Goal: Task Accomplishment & Management: Use online tool/utility

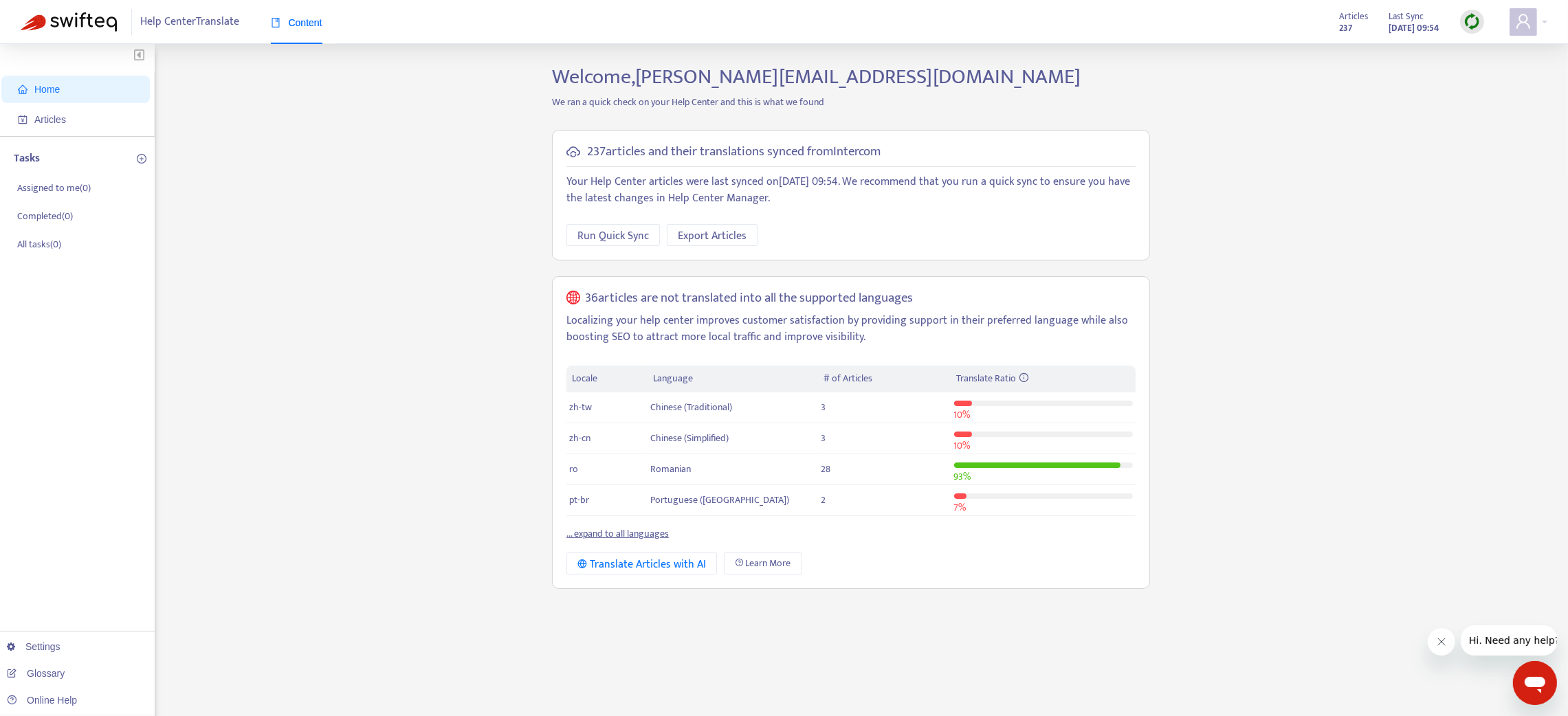
click at [1469, 30] on div at bounding box center [1472, 21] width 24 height 24
click at [1492, 64] on link "Full Sync" at bounding box center [1496, 72] width 50 height 16
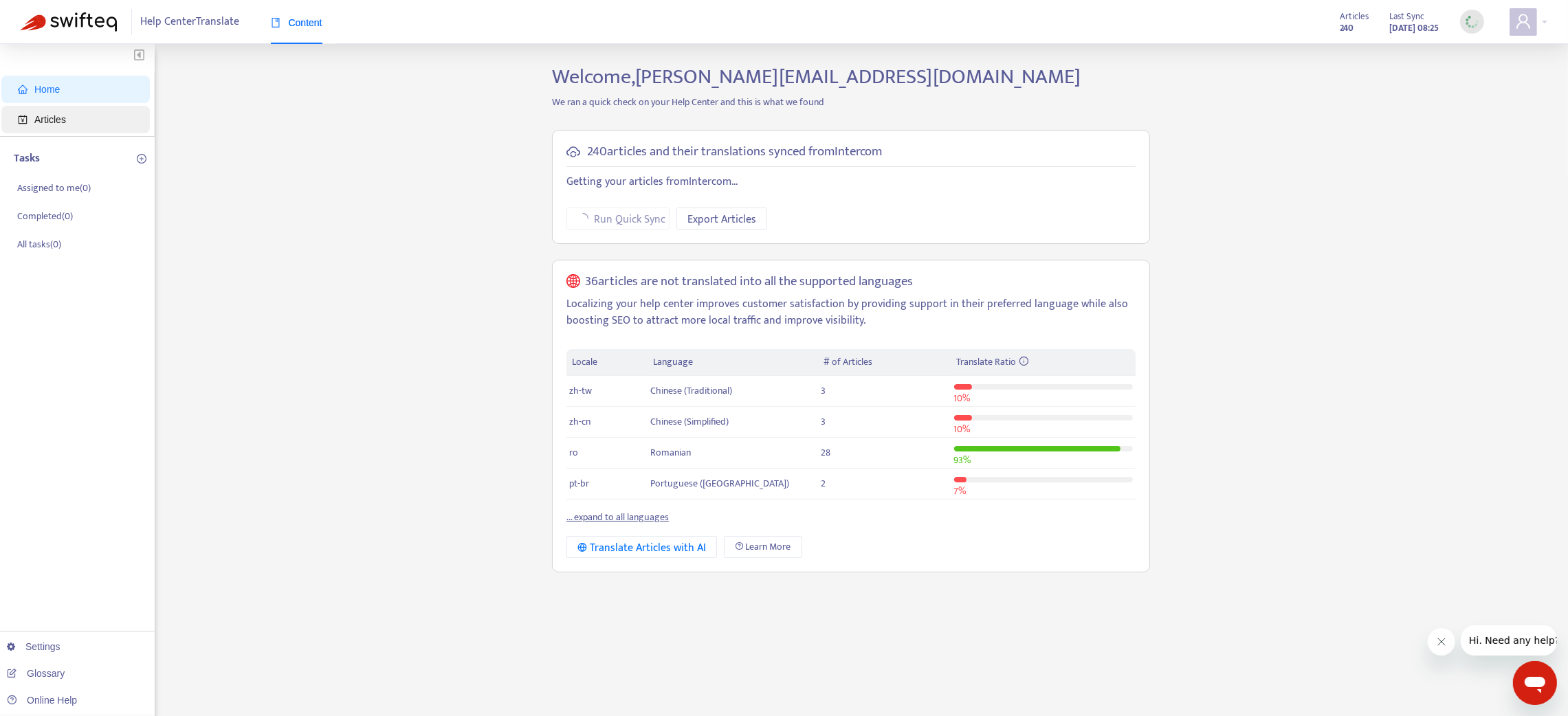
click at [74, 118] on span "Articles" at bounding box center [78, 119] width 121 height 28
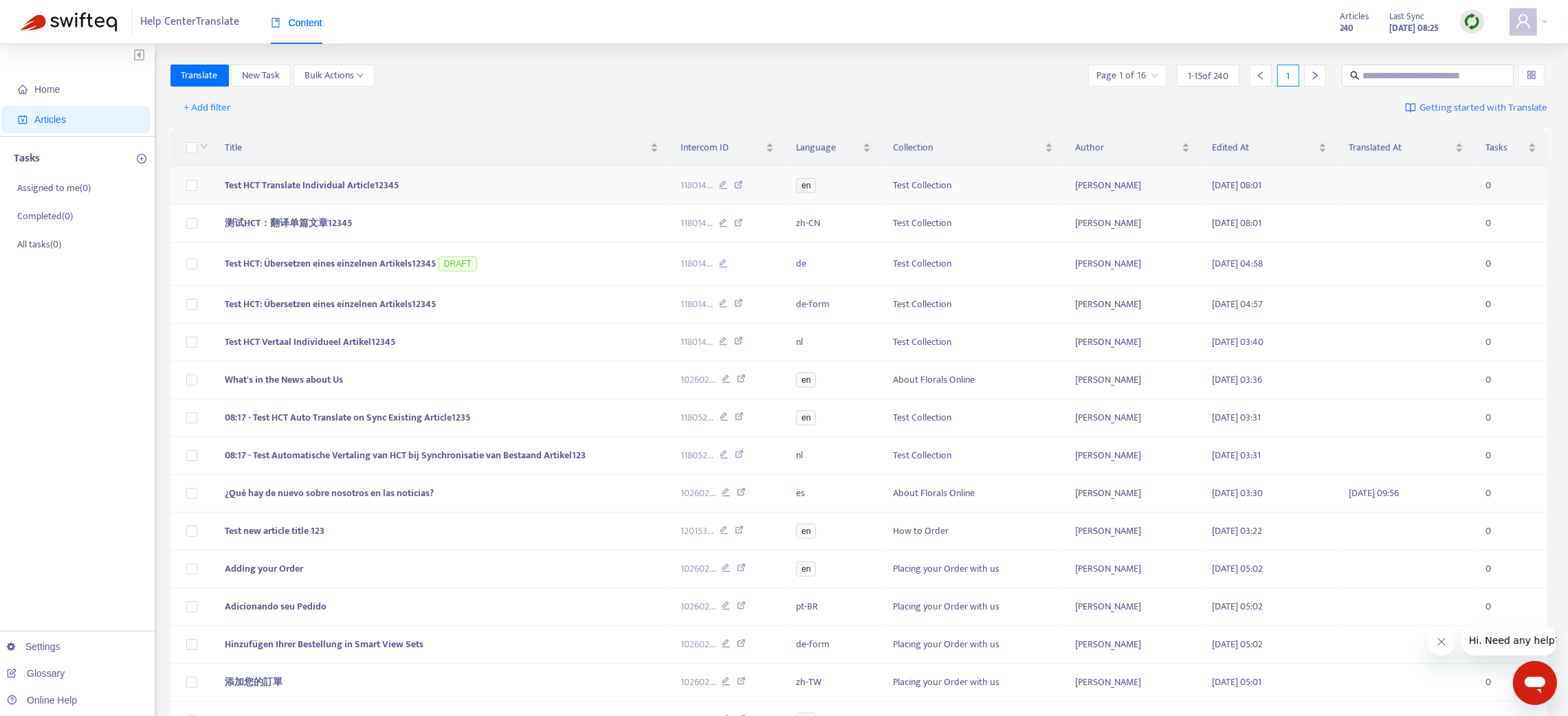
click at [522, 183] on td "Test HCT Translate Individual Article12345" at bounding box center [441, 185] width 455 height 37
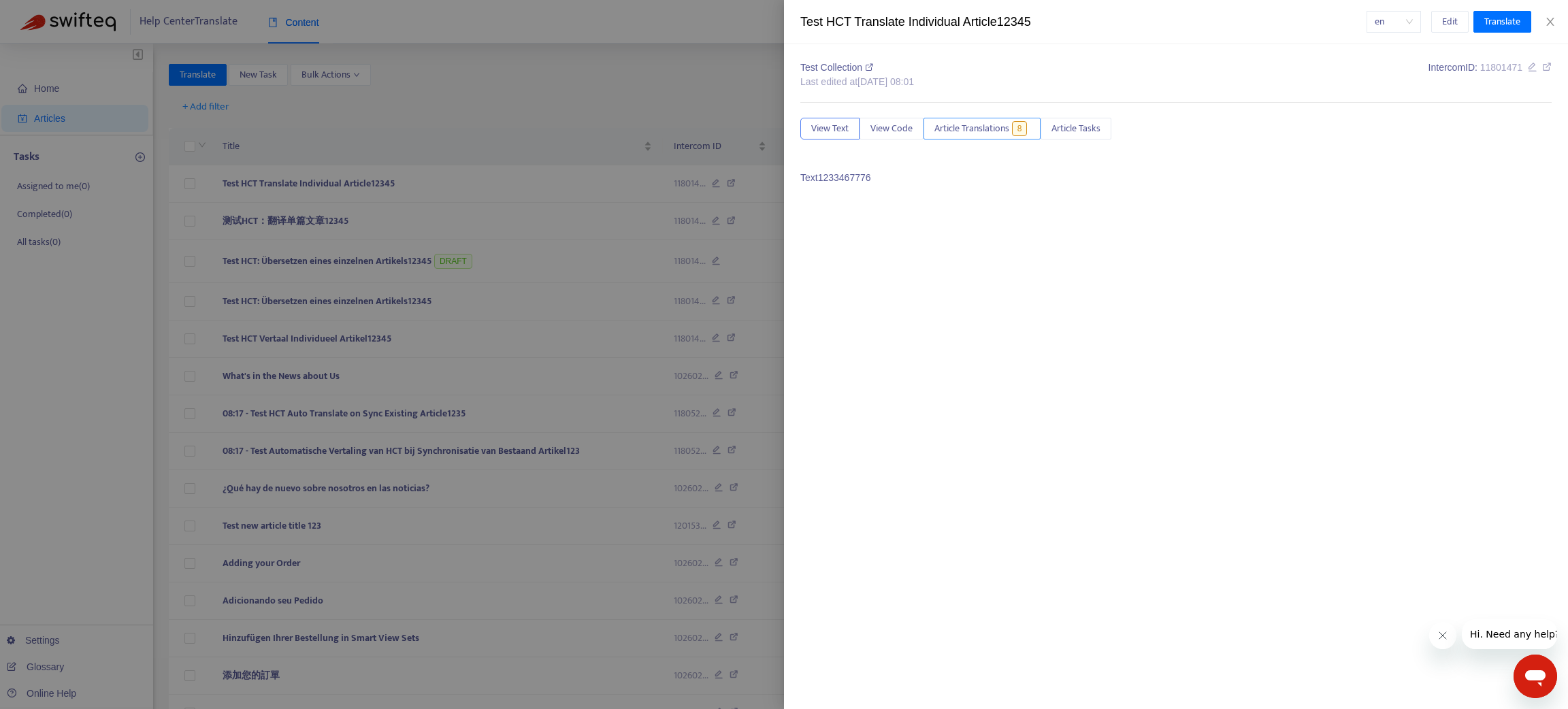
click at [977, 128] on span "Article Translations" at bounding box center [972, 128] width 75 height 15
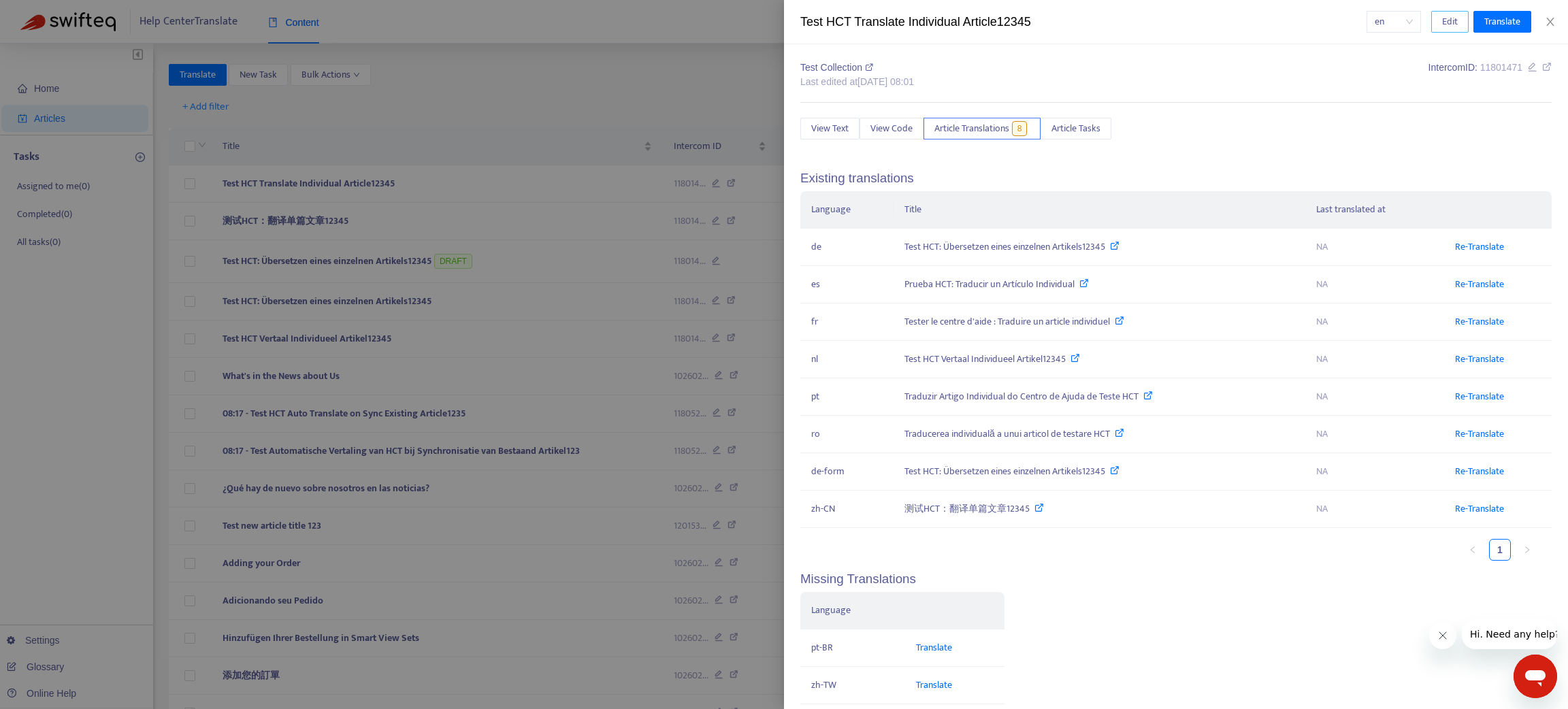
click at [1448, 26] on span "Edit" at bounding box center [1451, 21] width 16 height 15
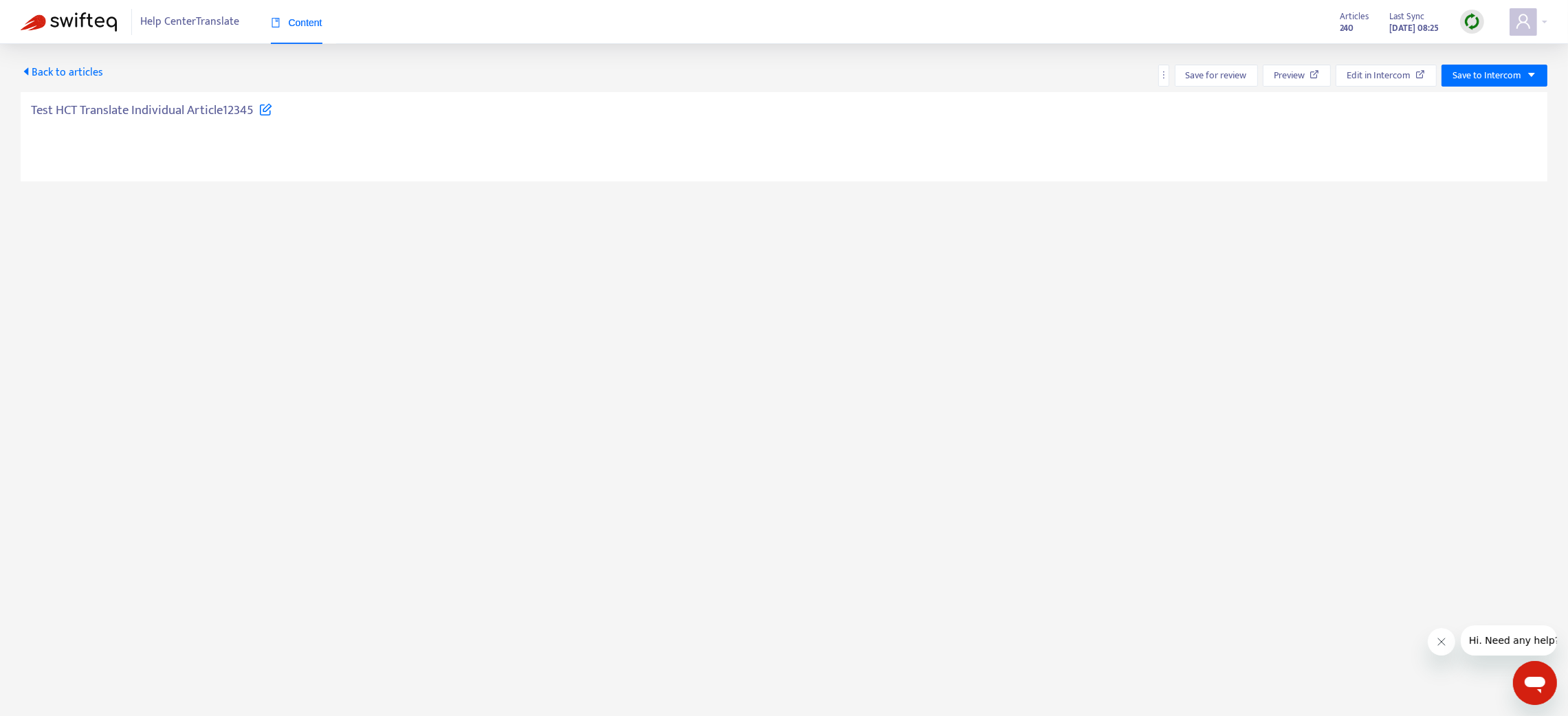
type textarea "**********"
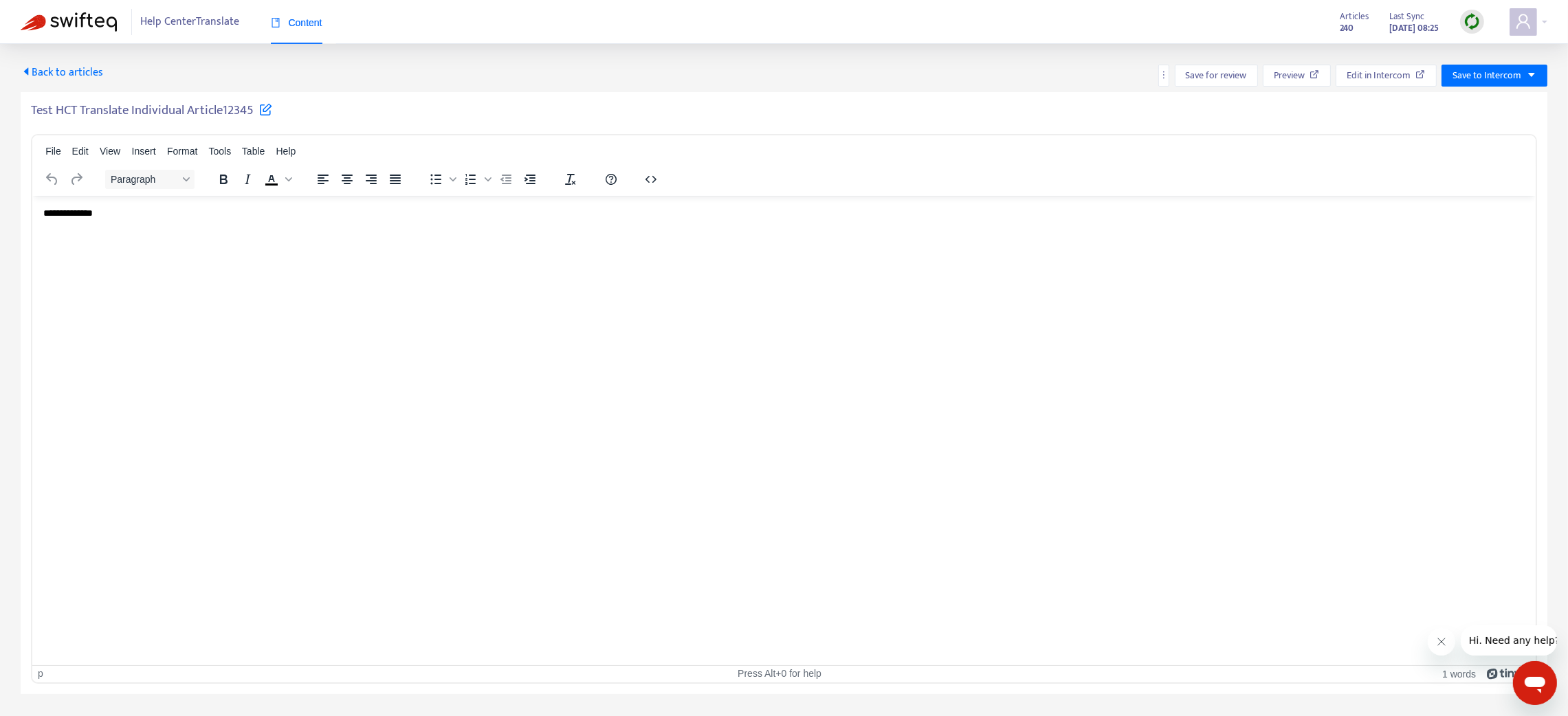
click at [164, 214] on p "**********" at bounding box center [785, 212] width 1482 height 13
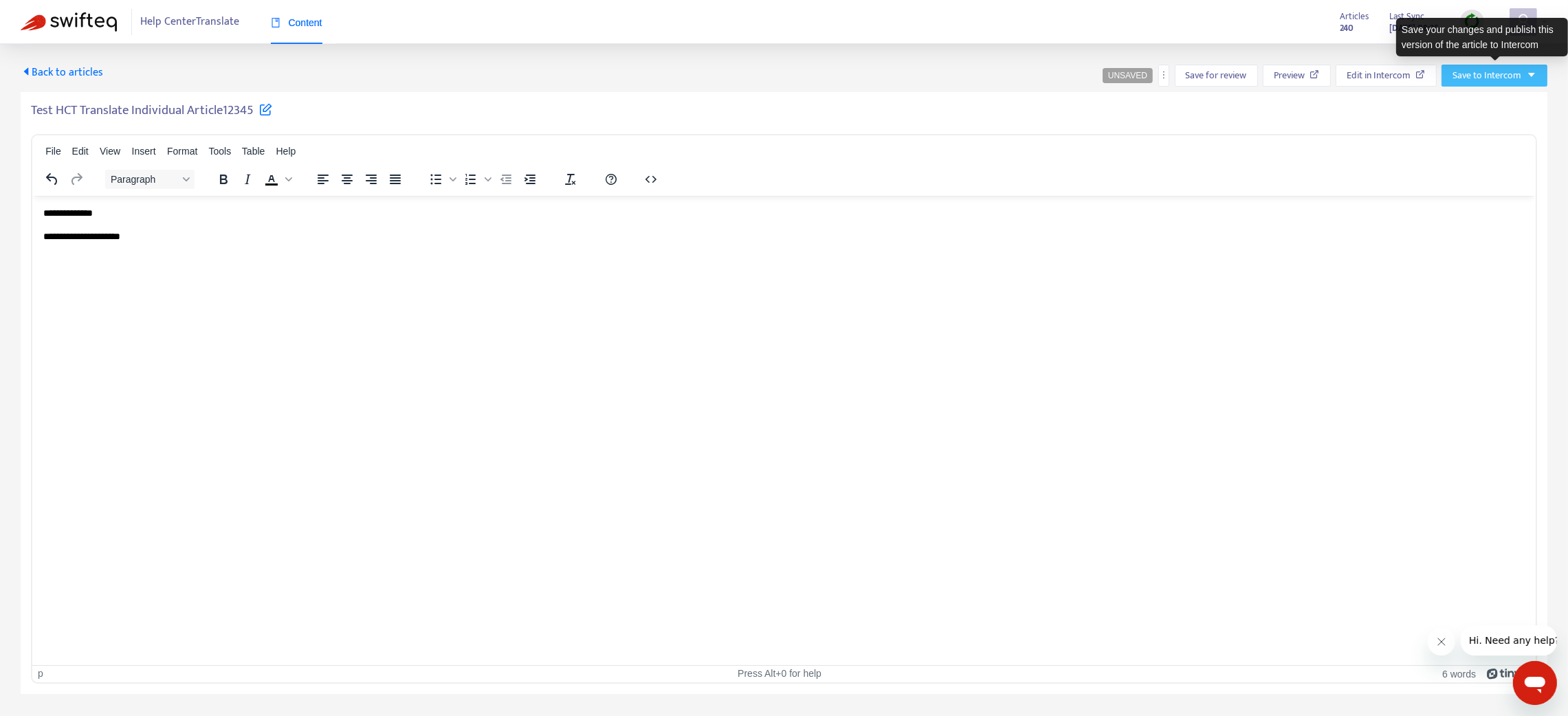
click at [1526, 72] on icon "caret-down" at bounding box center [1531, 75] width 10 height 10
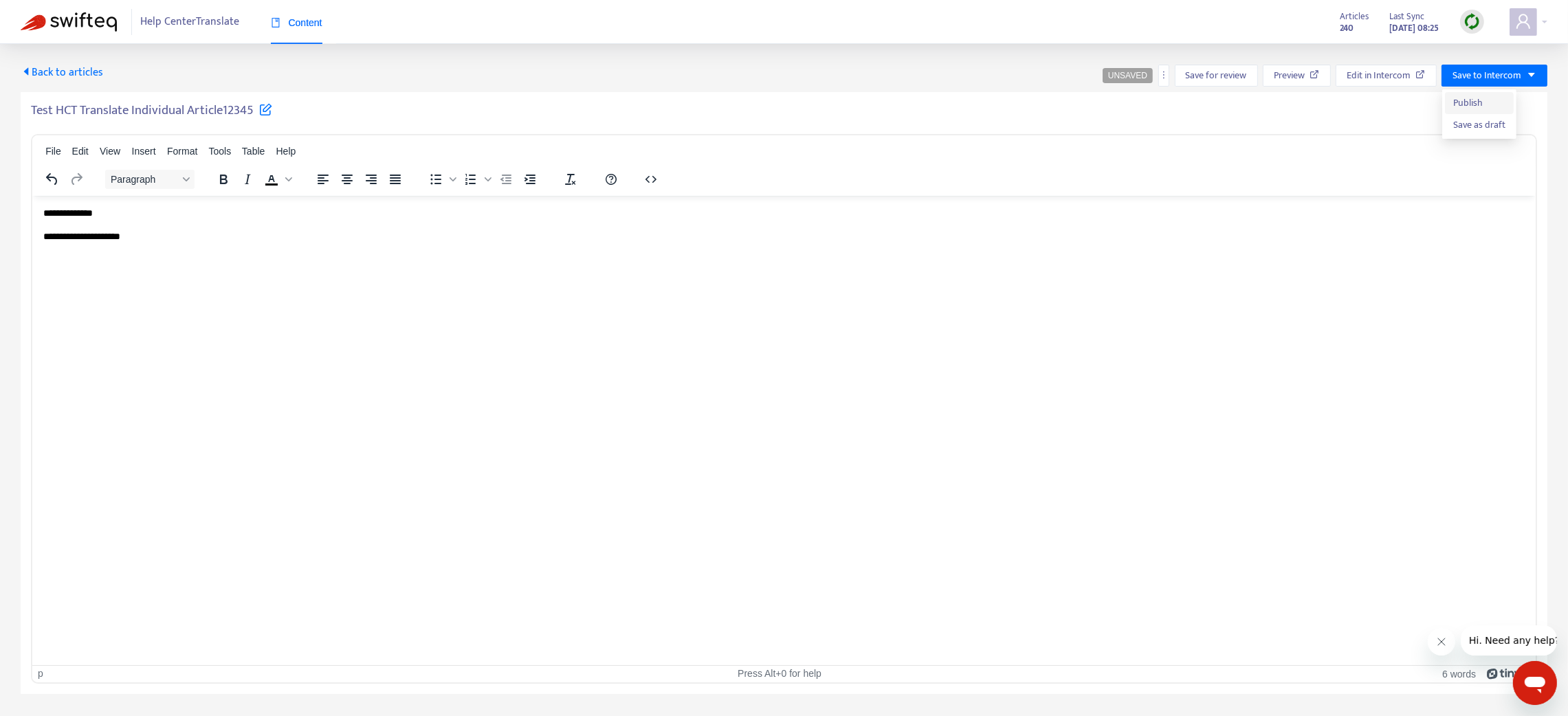
click at [1472, 103] on span "Publish" at bounding box center [1479, 102] width 53 height 15
click at [68, 74] on span "Back to articles" at bounding box center [61, 72] width 83 height 19
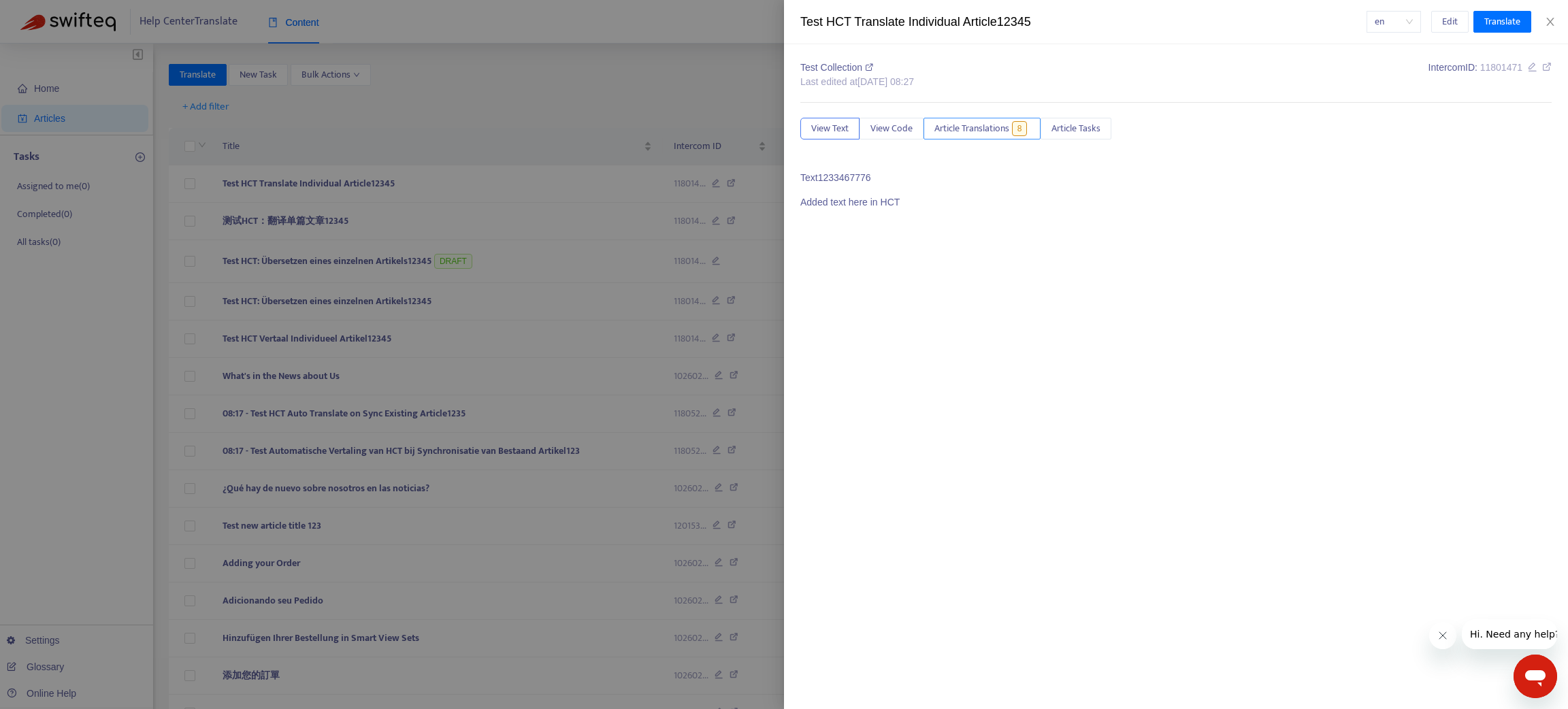
click at [979, 128] on span "Article Translations" at bounding box center [972, 128] width 75 height 15
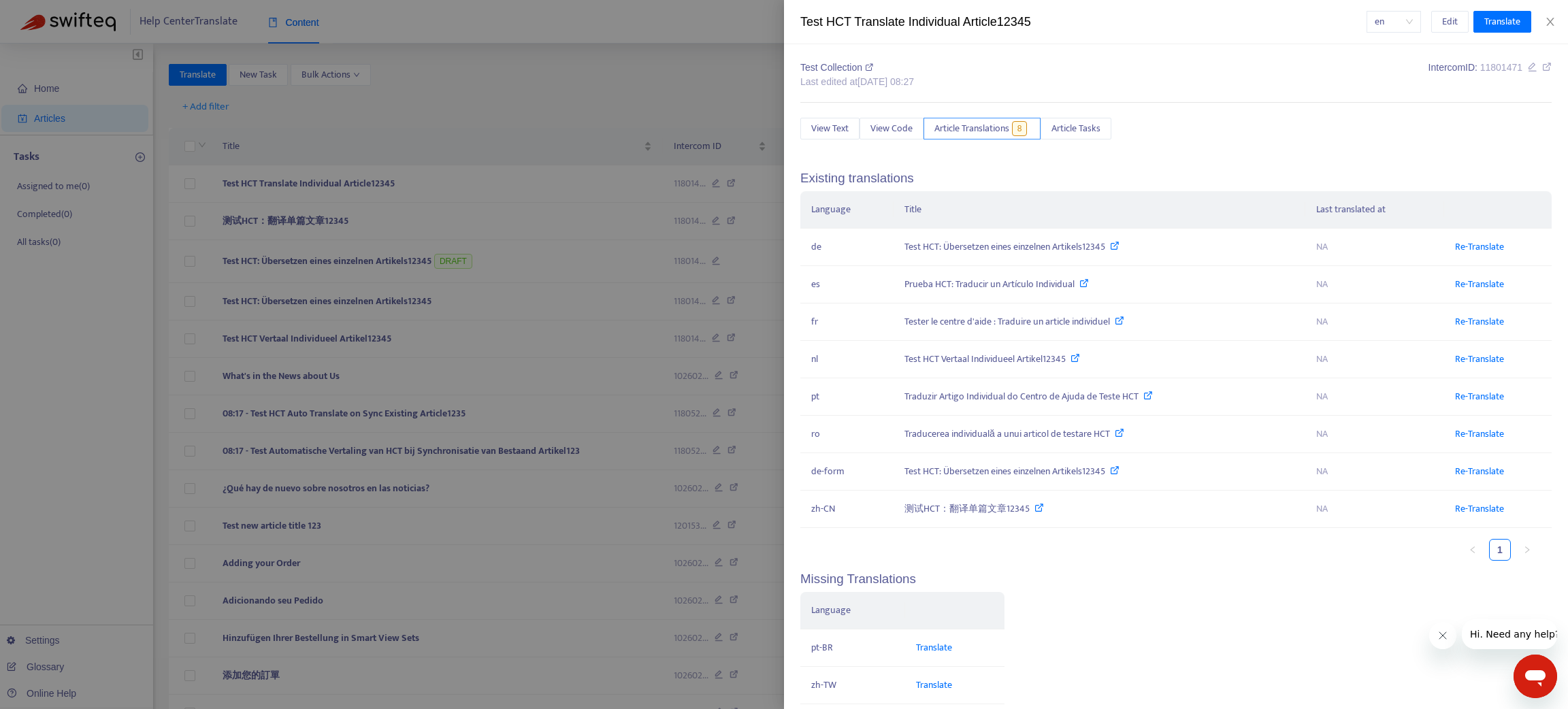
click at [979, 128] on span "Article Translations" at bounding box center [972, 128] width 75 height 15
click at [1549, 18] on icon "close" at bounding box center [1550, 22] width 11 height 11
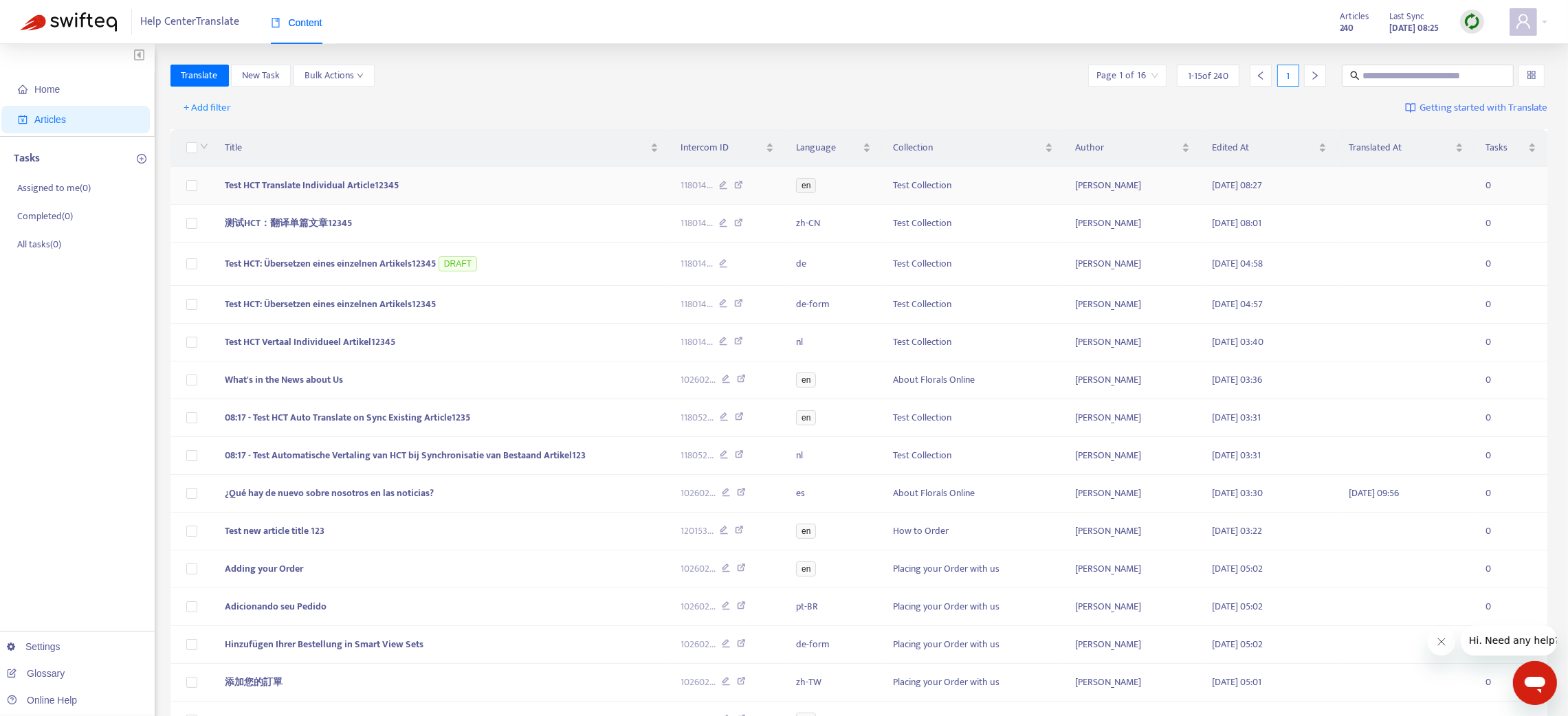
click at [414, 185] on td "Test HCT Translate Individual Article12345" at bounding box center [441, 185] width 455 height 37
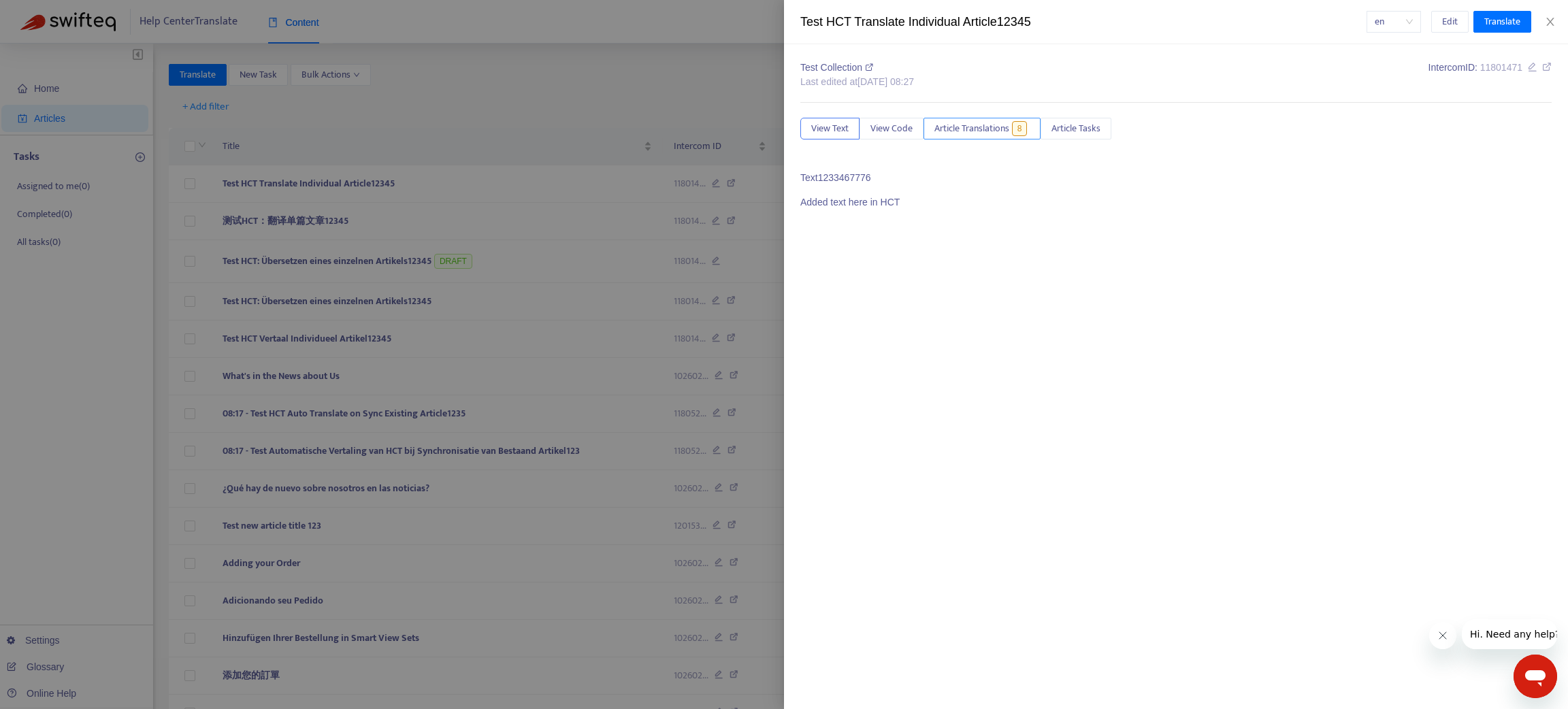
click at [953, 130] on span "Article Translations" at bounding box center [972, 128] width 75 height 15
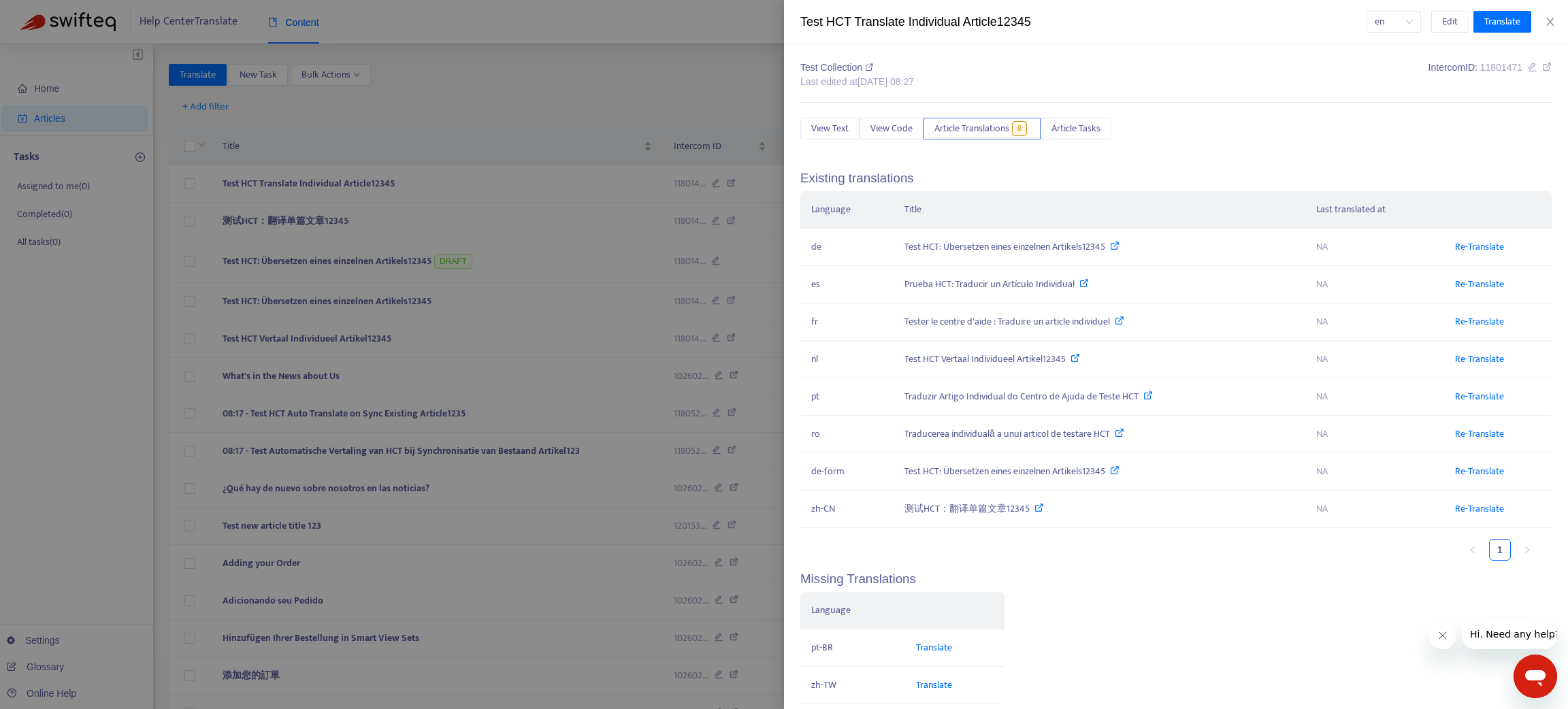
click at [416, 177] on div at bounding box center [784, 354] width 1568 height 709
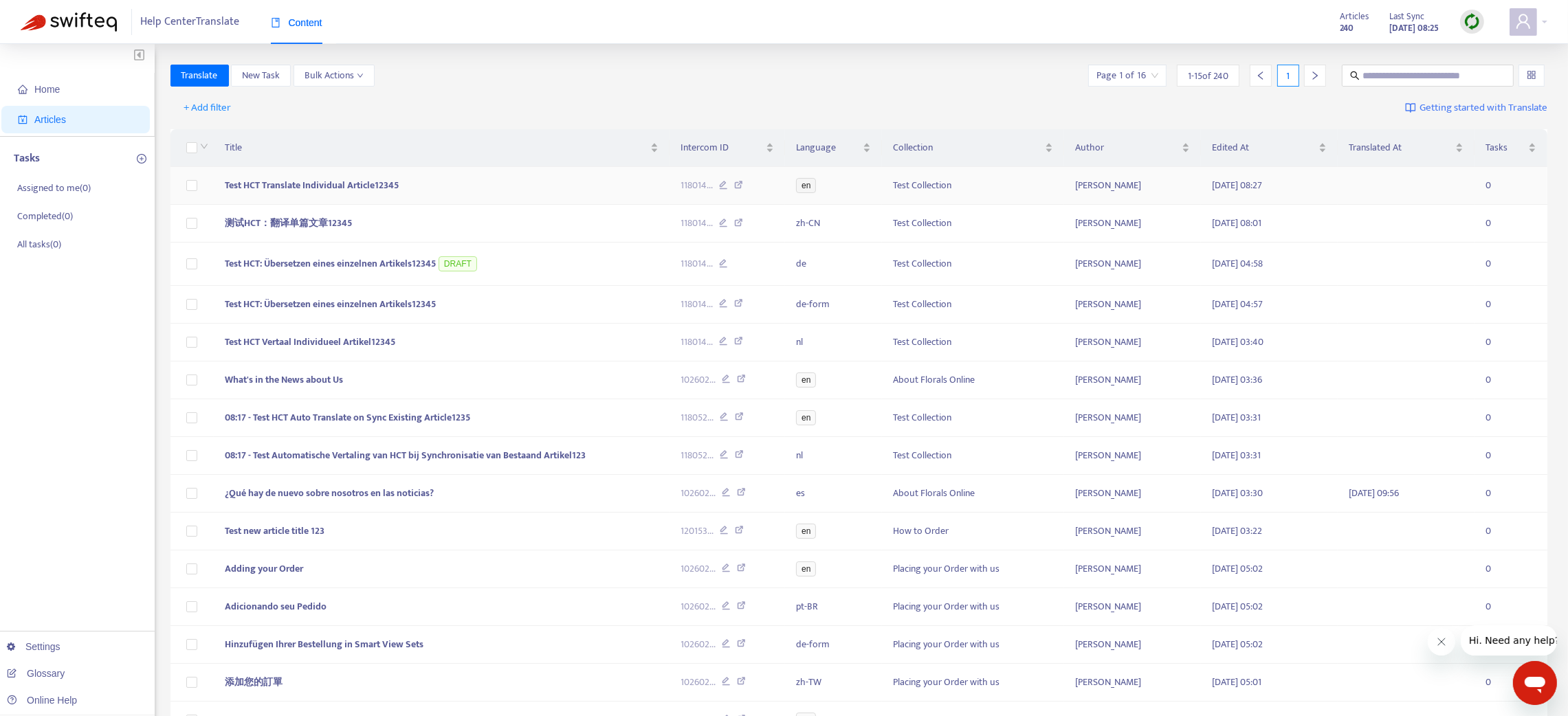
click at [479, 189] on td "Test HCT Translate Individual Article12345" at bounding box center [441, 185] width 455 height 37
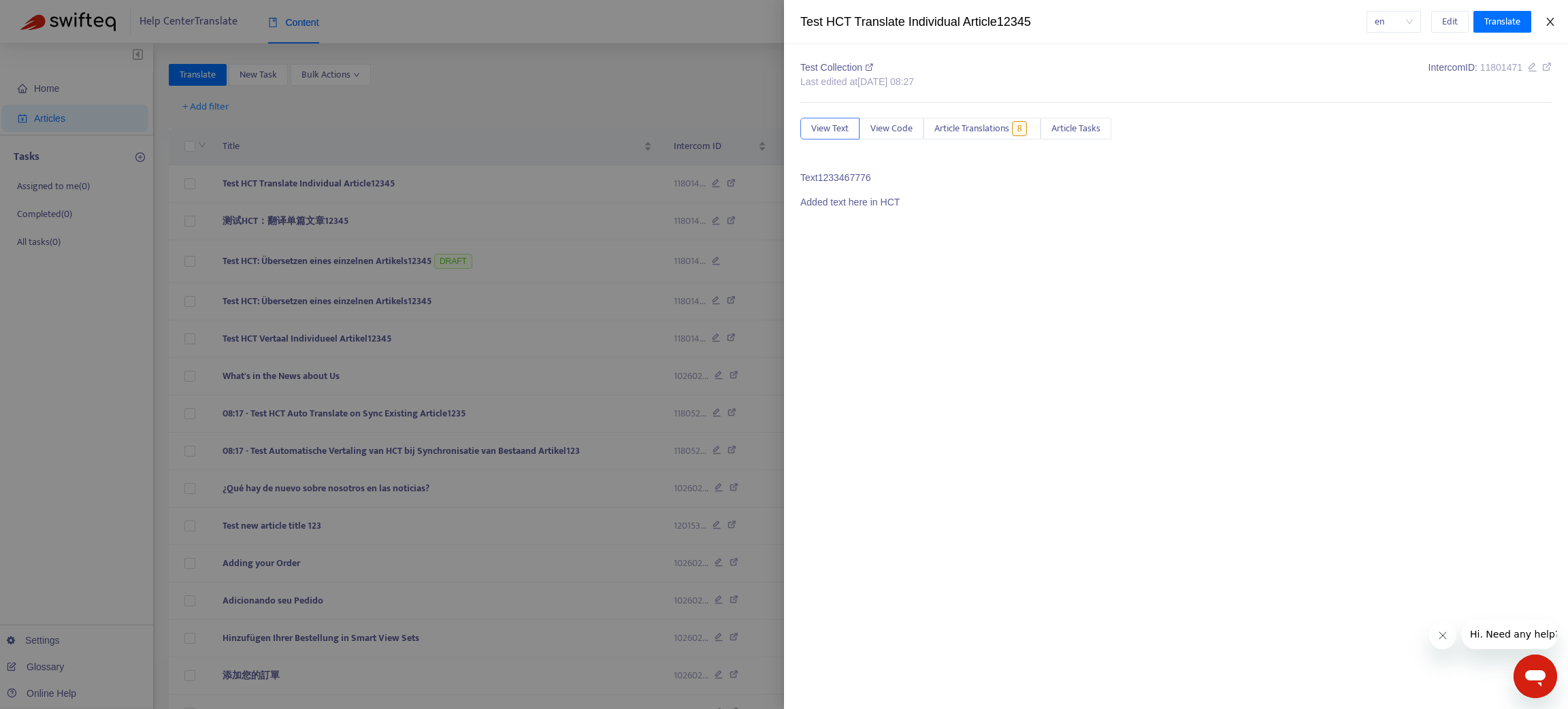
click at [1554, 23] on icon "close" at bounding box center [1550, 22] width 11 height 11
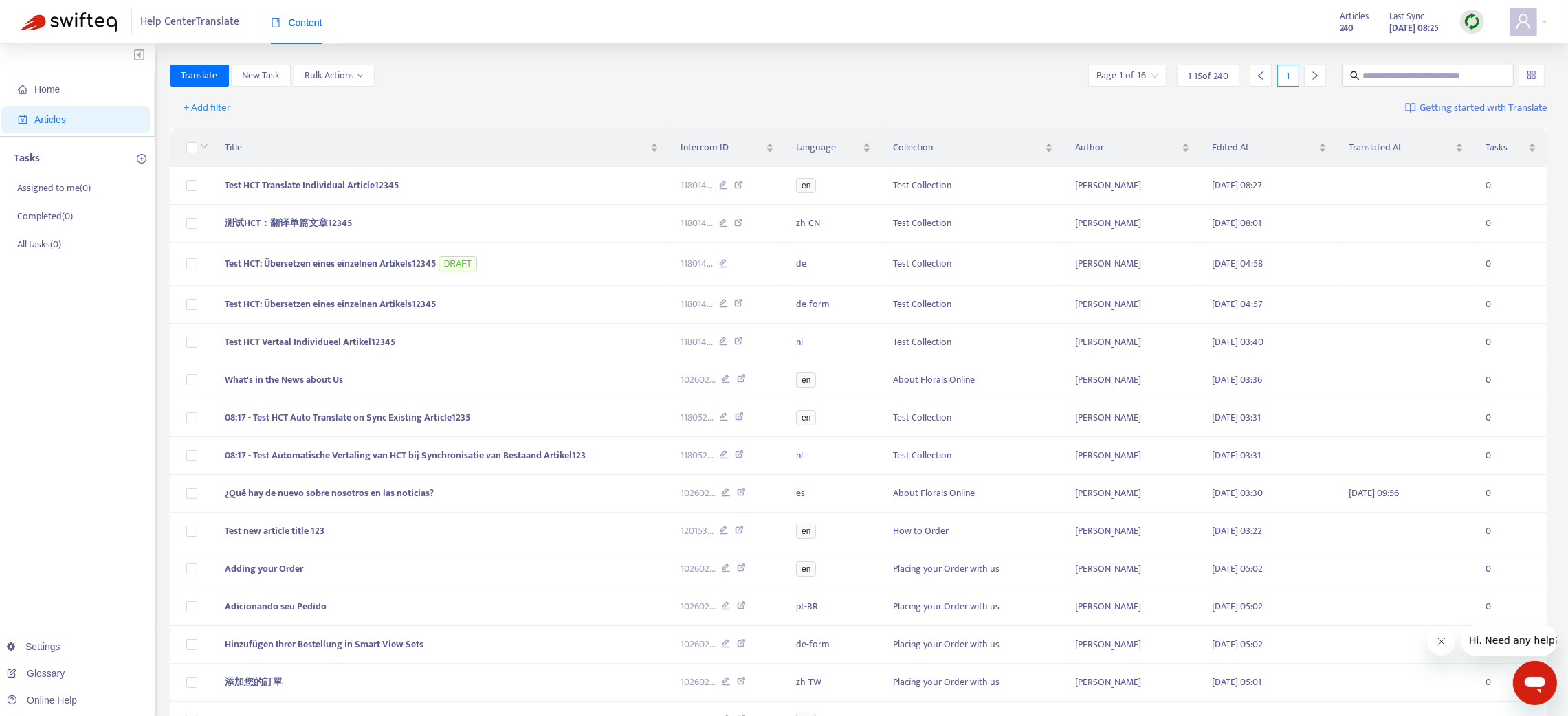
click at [1473, 24] on img at bounding box center [1471, 21] width 17 height 17
click at [1491, 50] on link "Quick Sync" at bounding box center [1500, 50] width 59 height 16
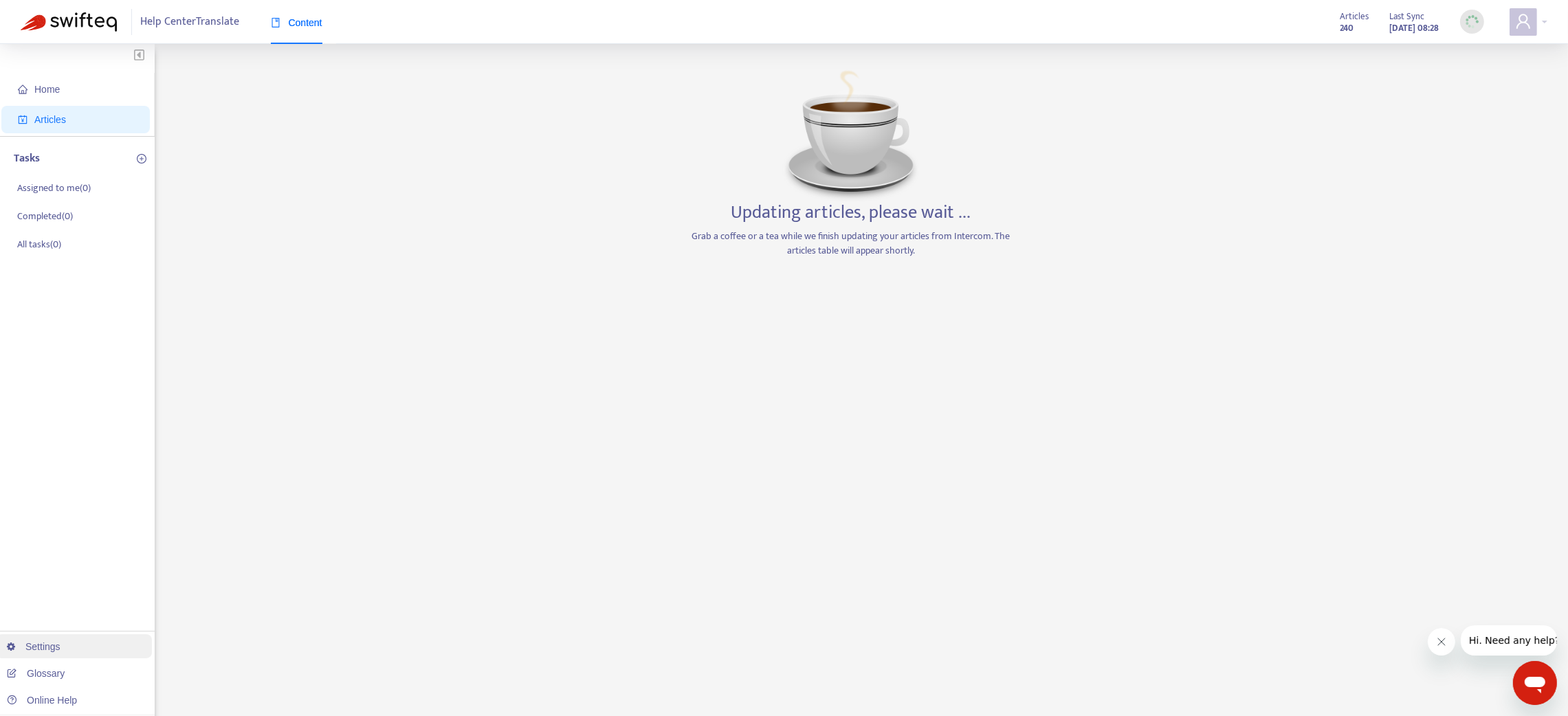
click at [61, 645] on link "Settings" at bounding box center [34, 647] width 53 height 11
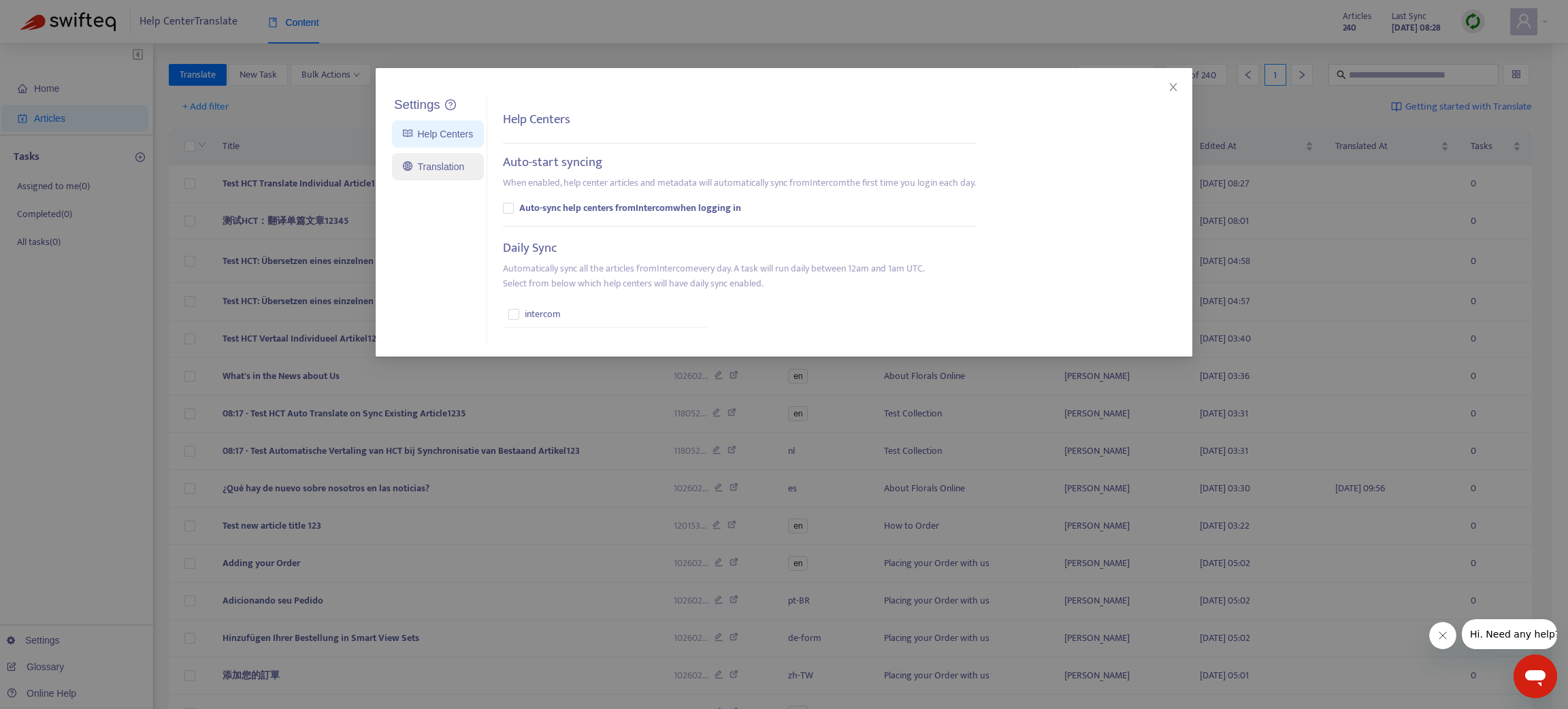
click at [446, 168] on link "Translation" at bounding box center [433, 167] width 61 height 11
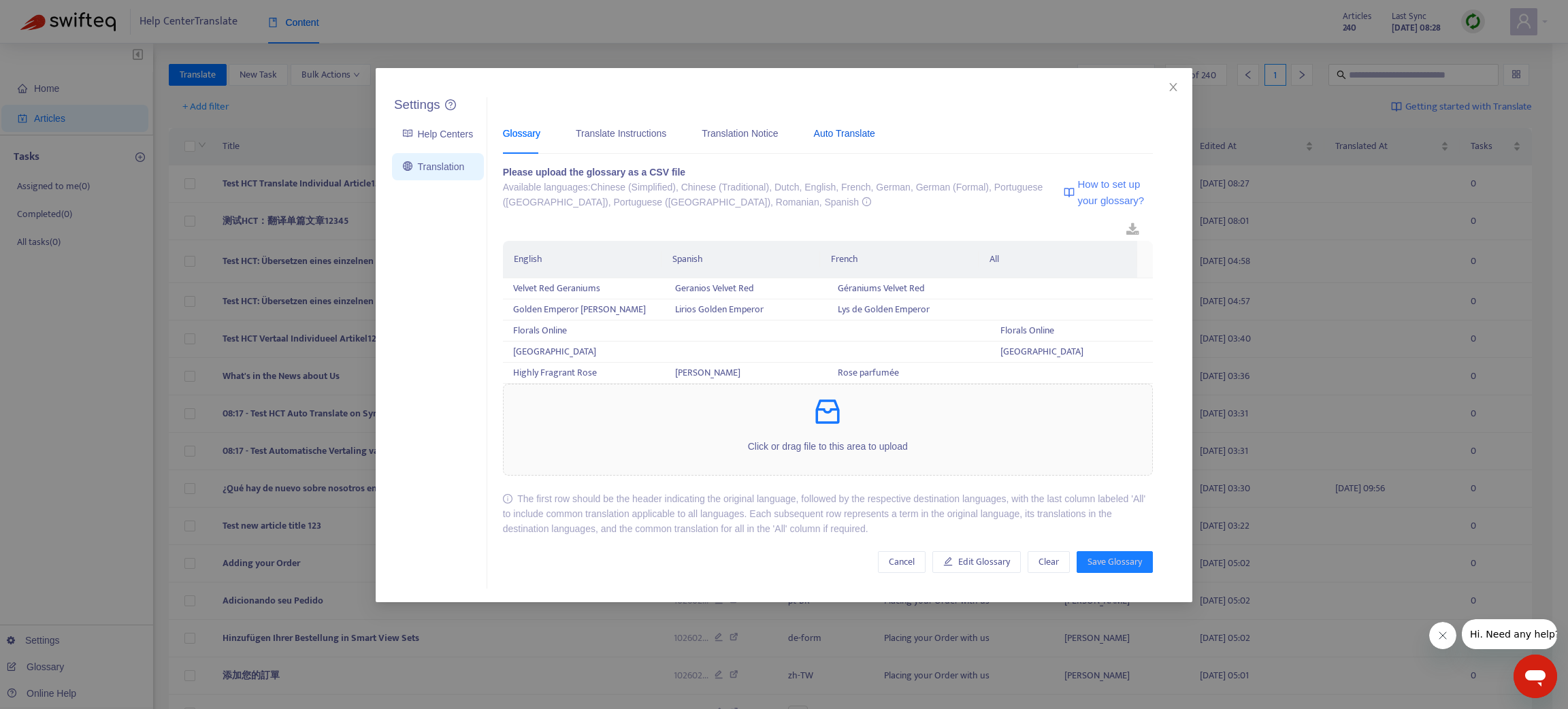
click at [854, 129] on div "Auto Translate" at bounding box center [844, 133] width 61 height 15
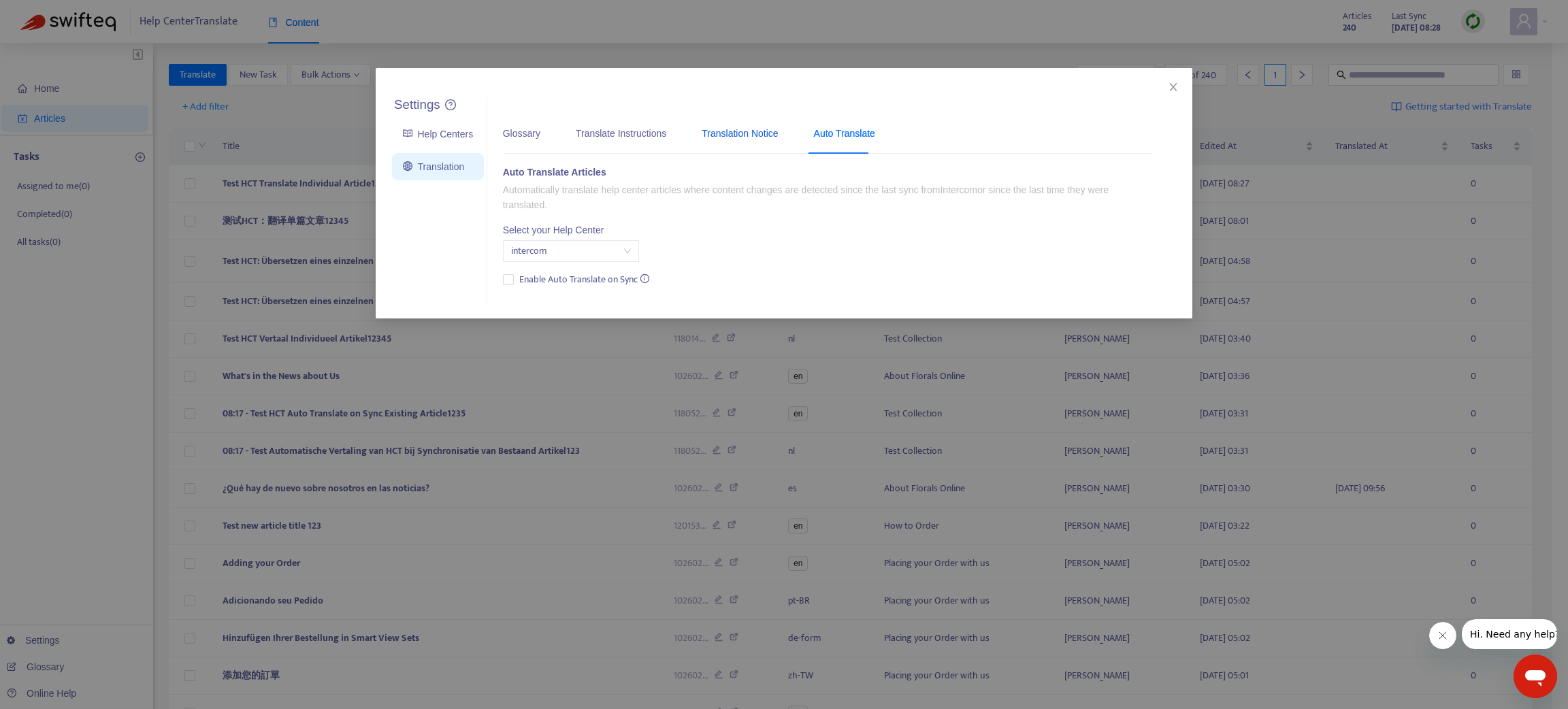
click at [748, 134] on div "Translation Notice" at bounding box center [739, 133] width 76 height 15
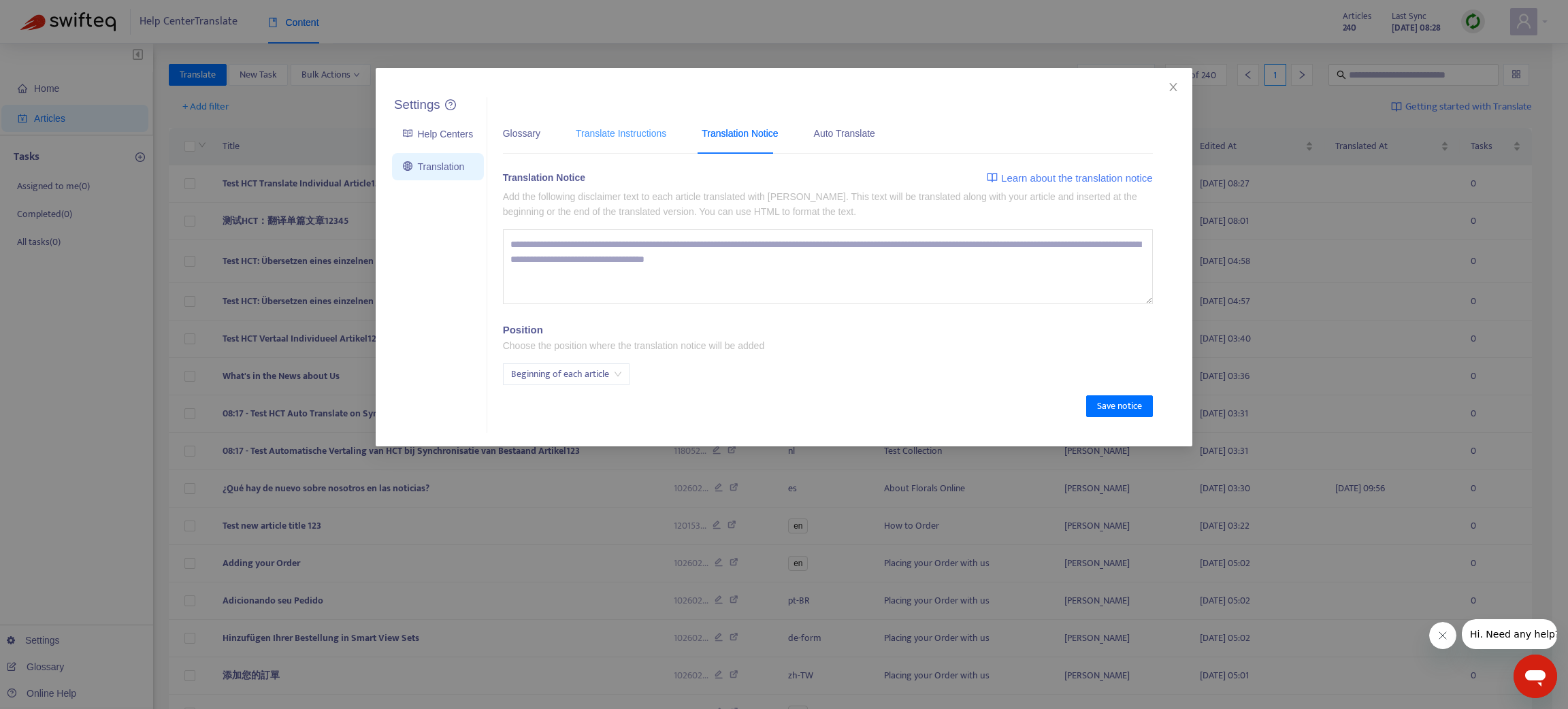
type textarea "**********"
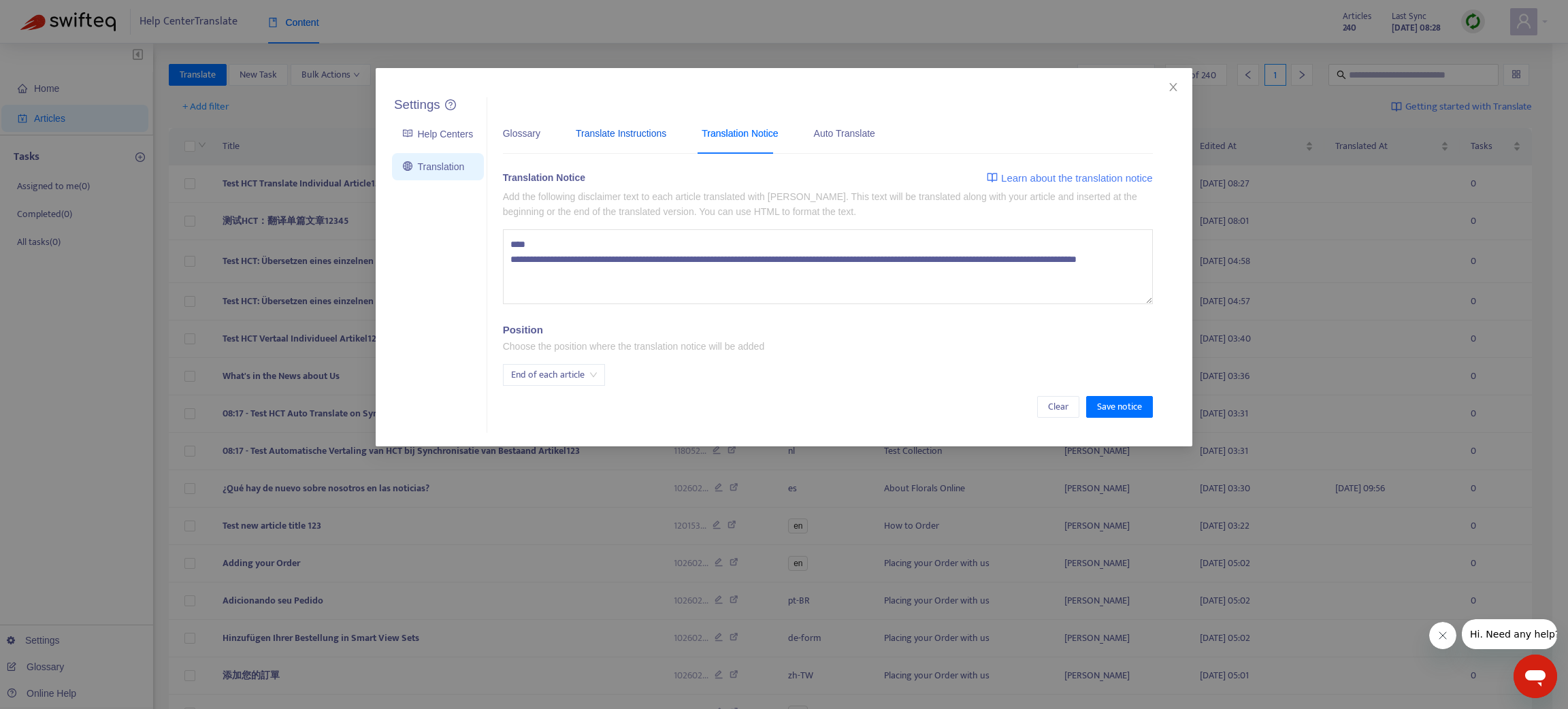
click at [622, 138] on div "Translate Instructions" at bounding box center [621, 133] width 91 height 15
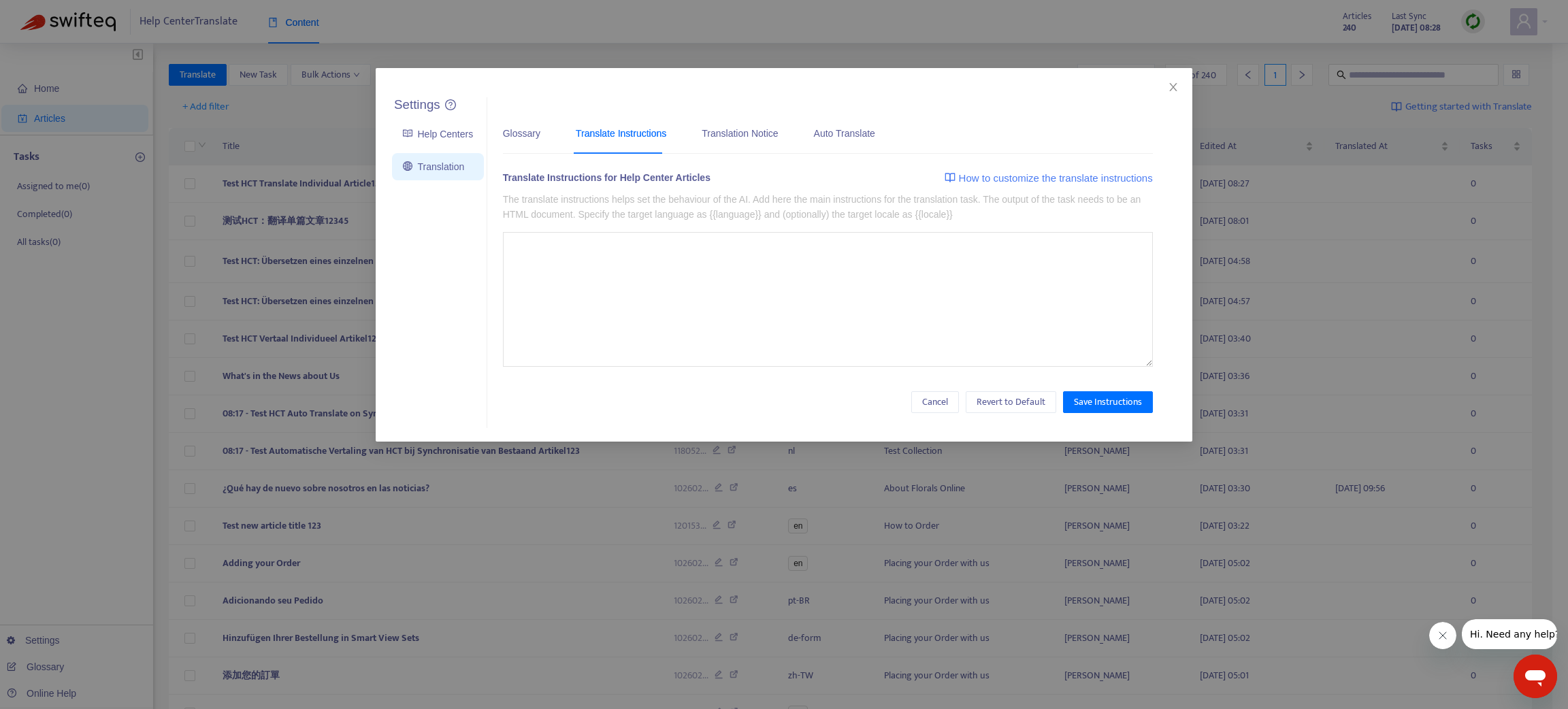
type textarea "**********"
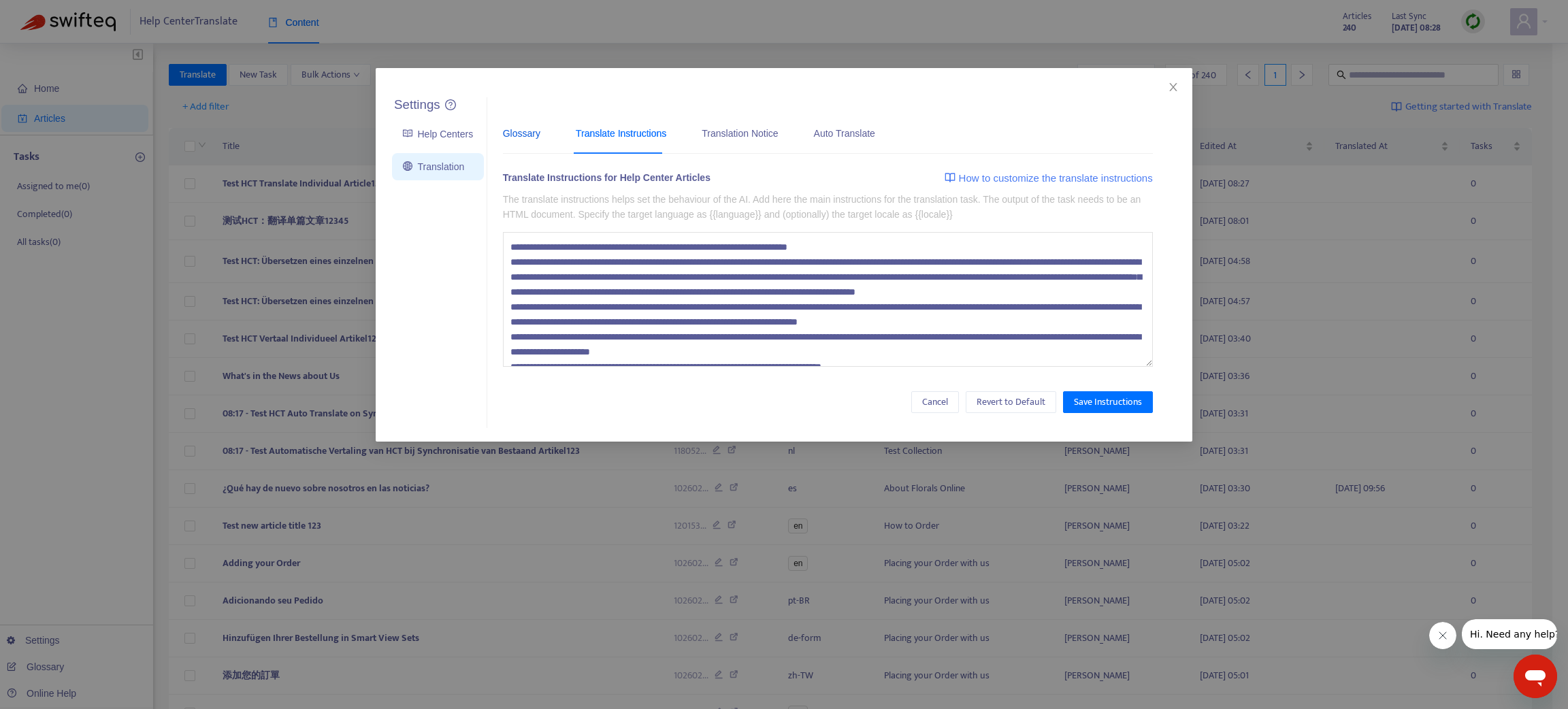
click at [532, 133] on div "Glossary" at bounding box center [521, 133] width 37 height 15
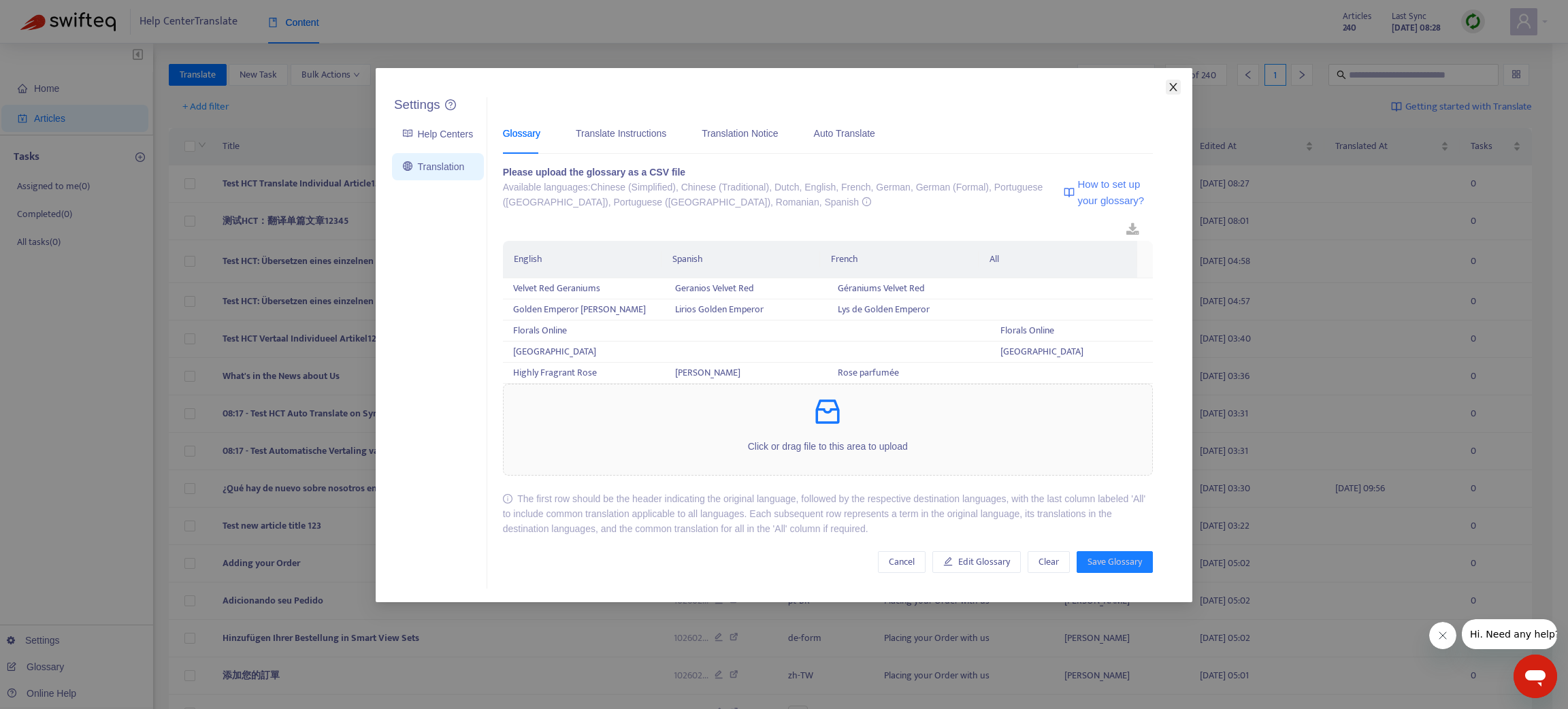
click at [1177, 92] on icon "close" at bounding box center [1174, 87] width 11 height 11
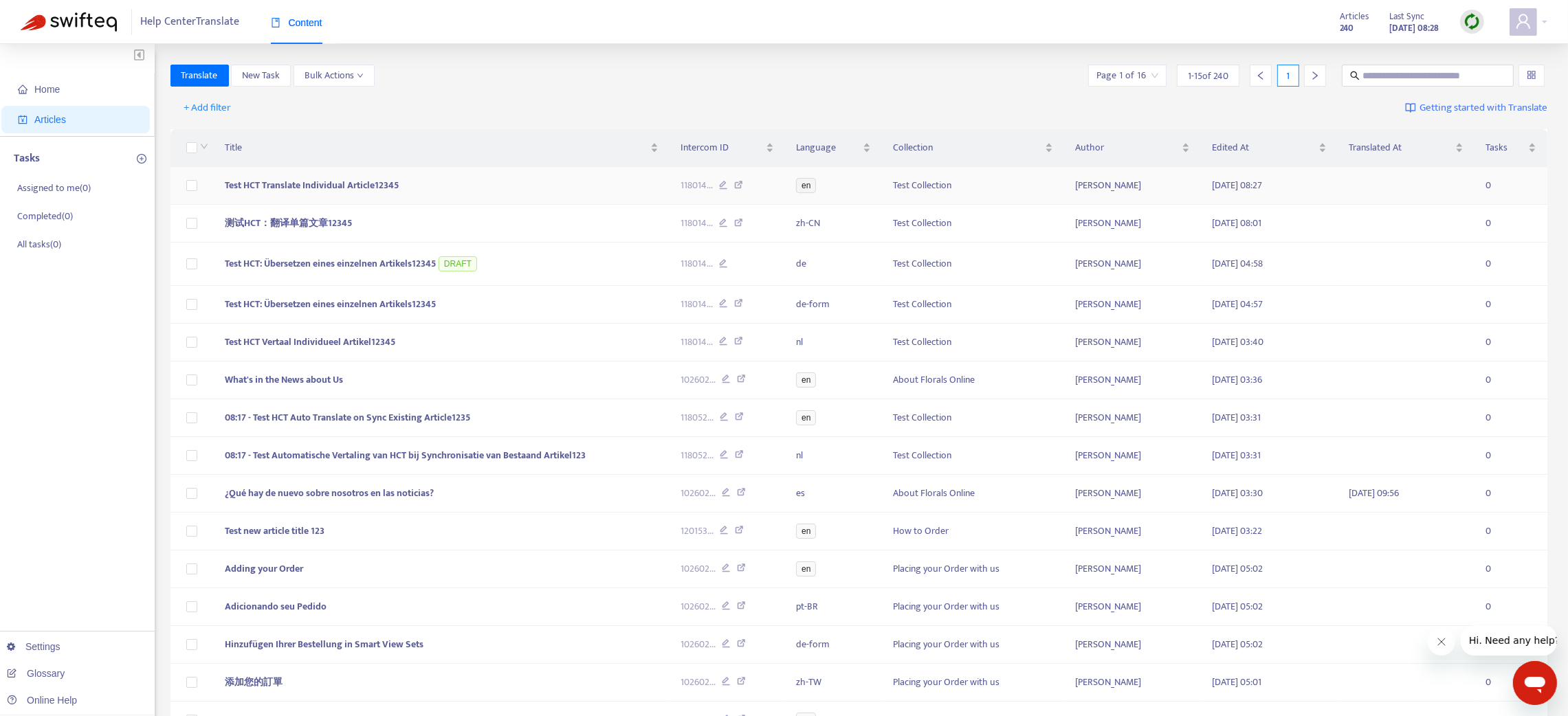
click at [422, 177] on td "Test HCT Translate Individual Article12345" at bounding box center [441, 185] width 455 height 37
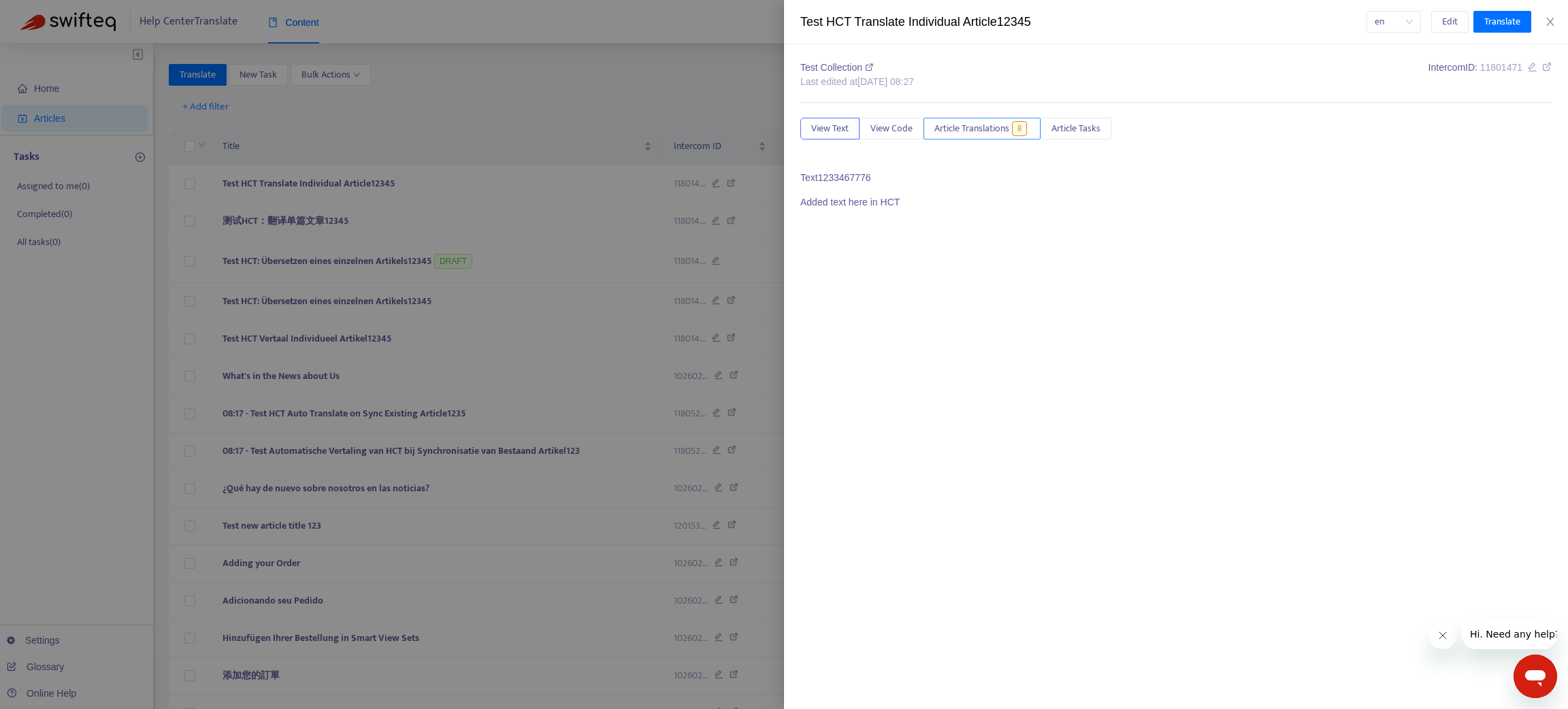
click at [991, 124] on span "Article Translations" at bounding box center [972, 128] width 75 height 15
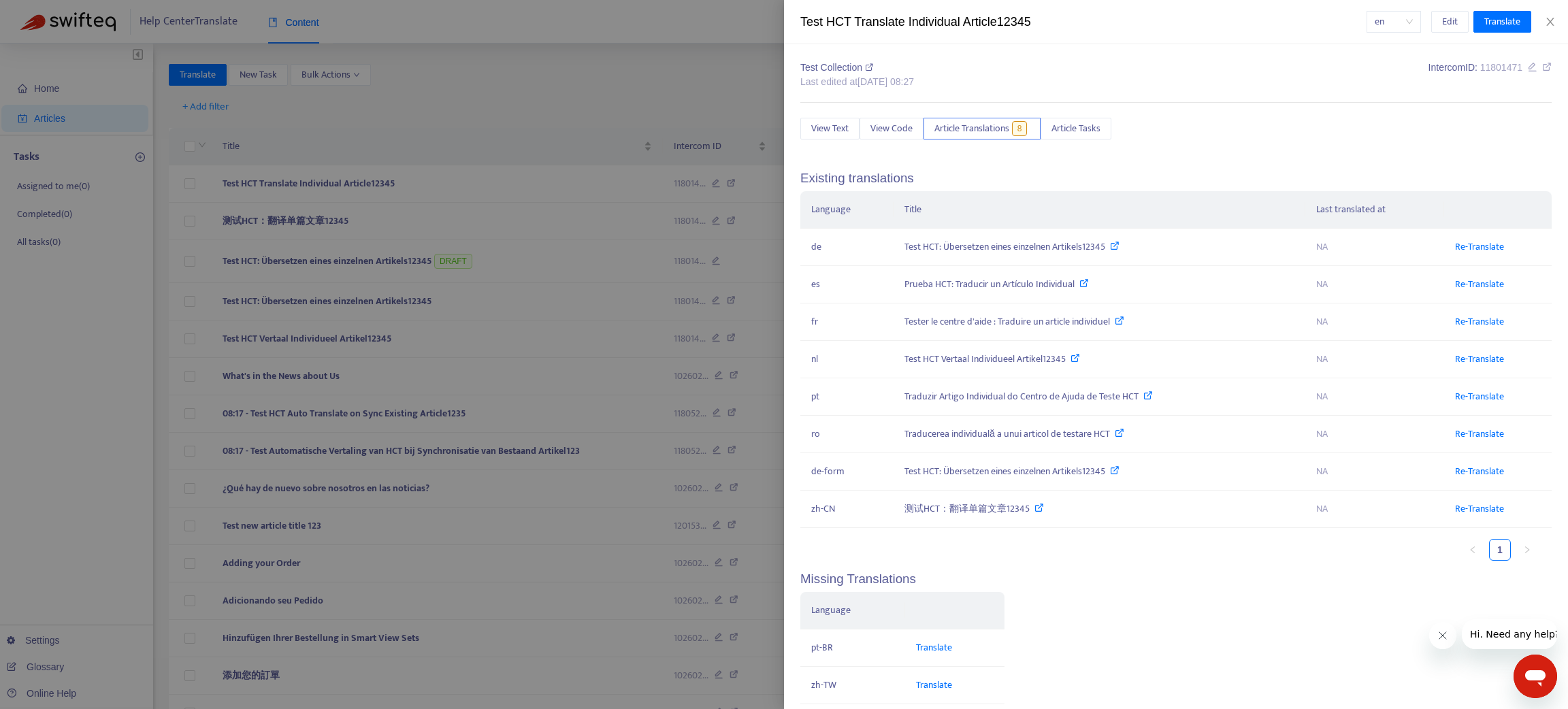
click at [716, 186] on div at bounding box center [784, 354] width 1568 height 709
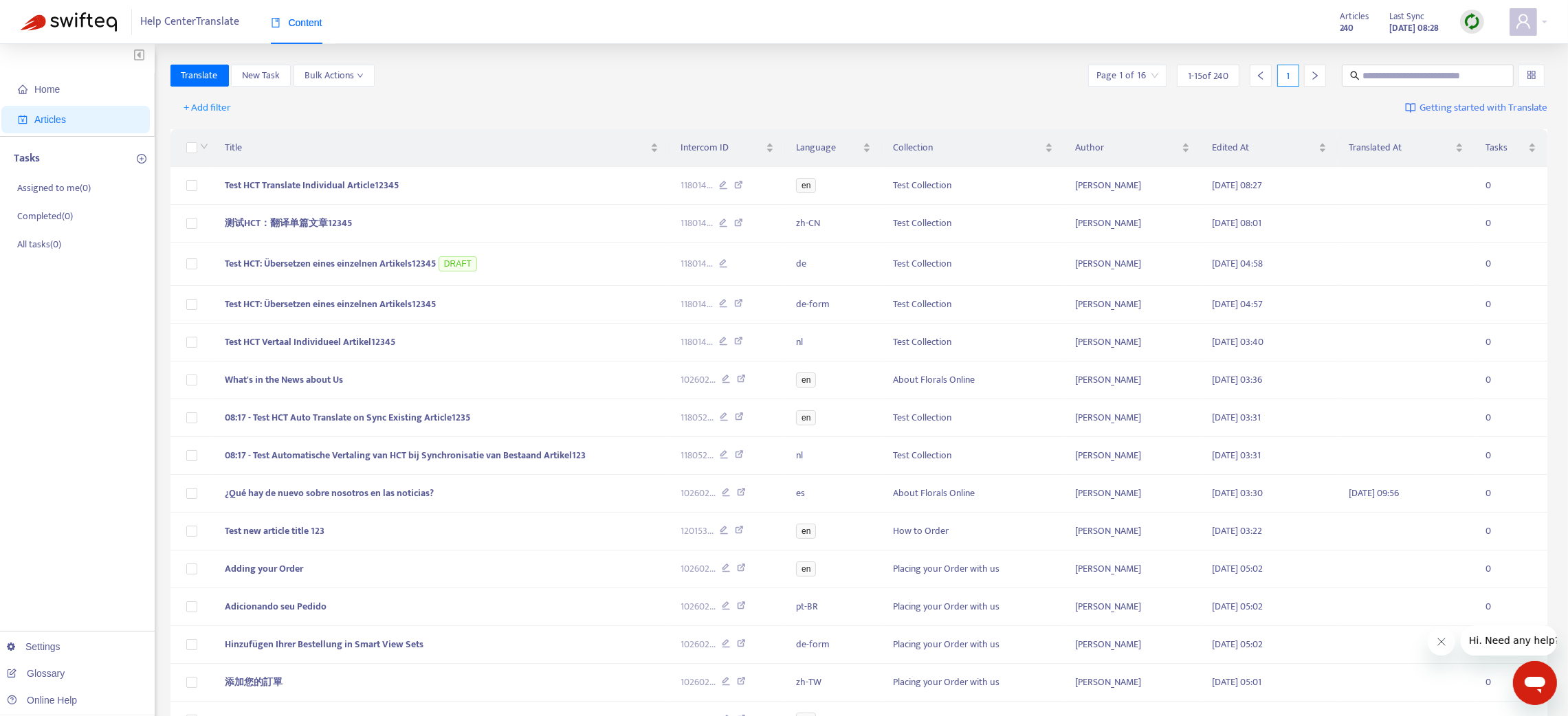
click at [723, 188] on icon at bounding box center [723, 187] width 9 height 12
click at [1473, 19] on img at bounding box center [1471, 21] width 17 height 17
click at [1490, 47] on link "Quick Sync" at bounding box center [1500, 50] width 59 height 16
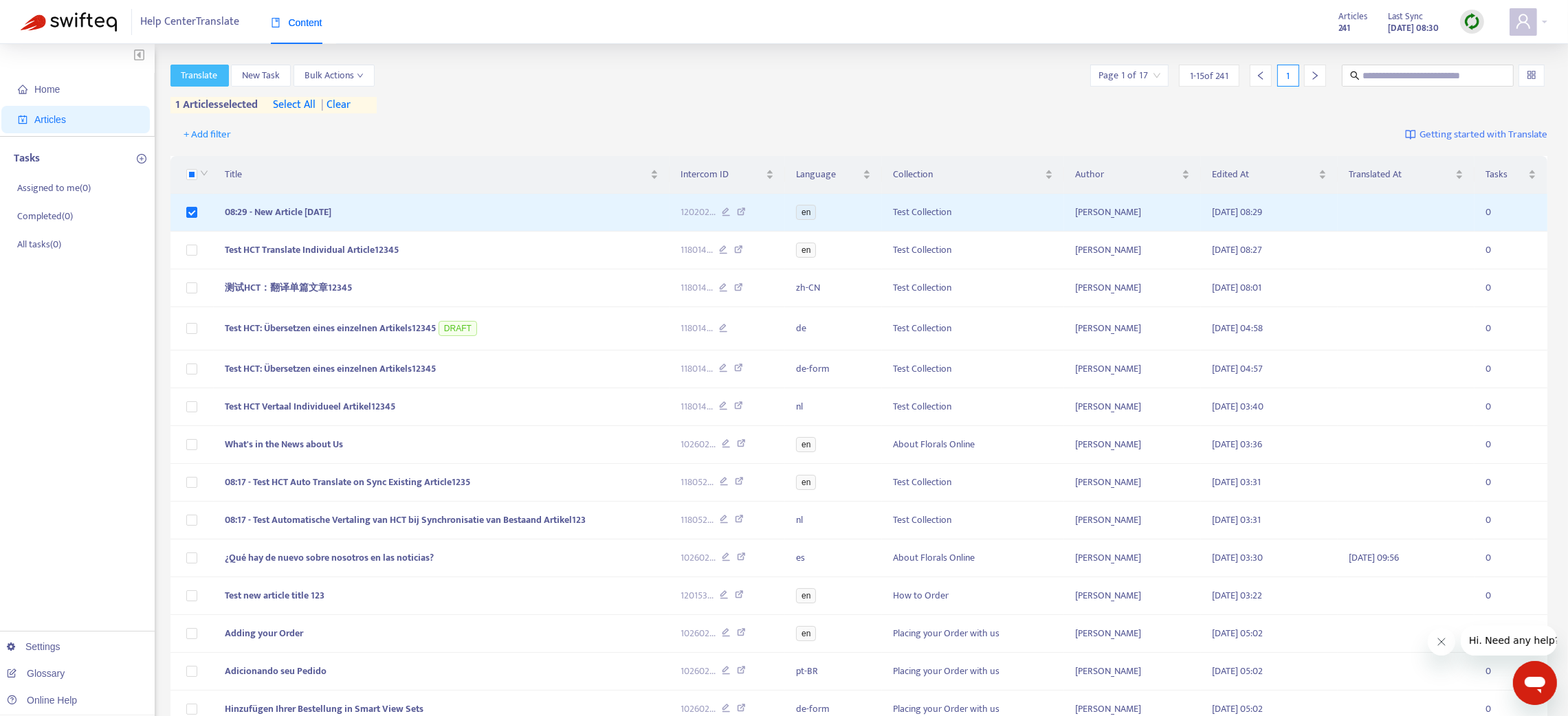
click at [200, 73] on span "Translate" at bounding box center [200, 75] width 37 height 15
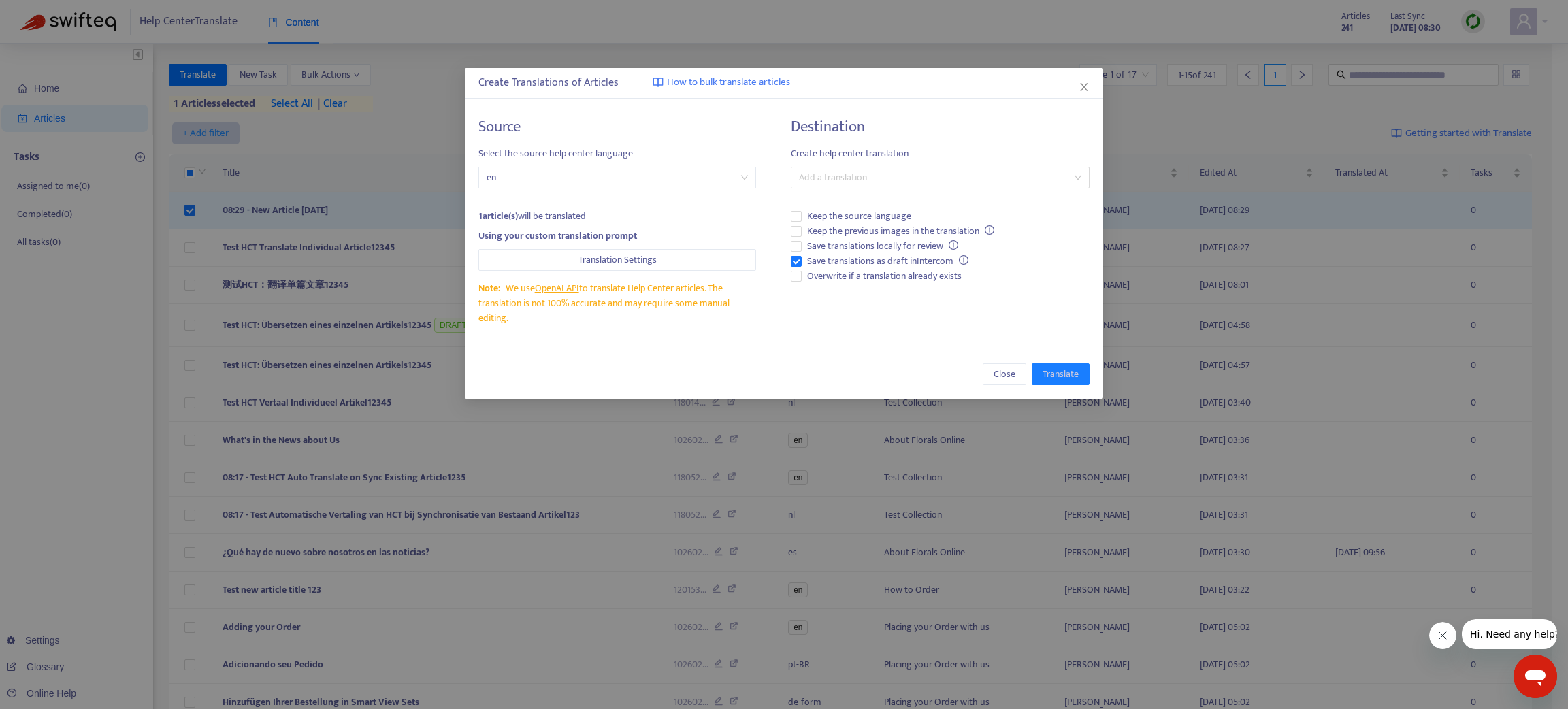
drag, startPoint x: 311, startPoint y: 140, endPoint x: 237, endPoint y: 138, distance: 74.0
click at [273, 138] on div "Create Translations of Articles How to bulk translate articles Source Select th…" at bounding box center [784, 354] width 1568 height 709
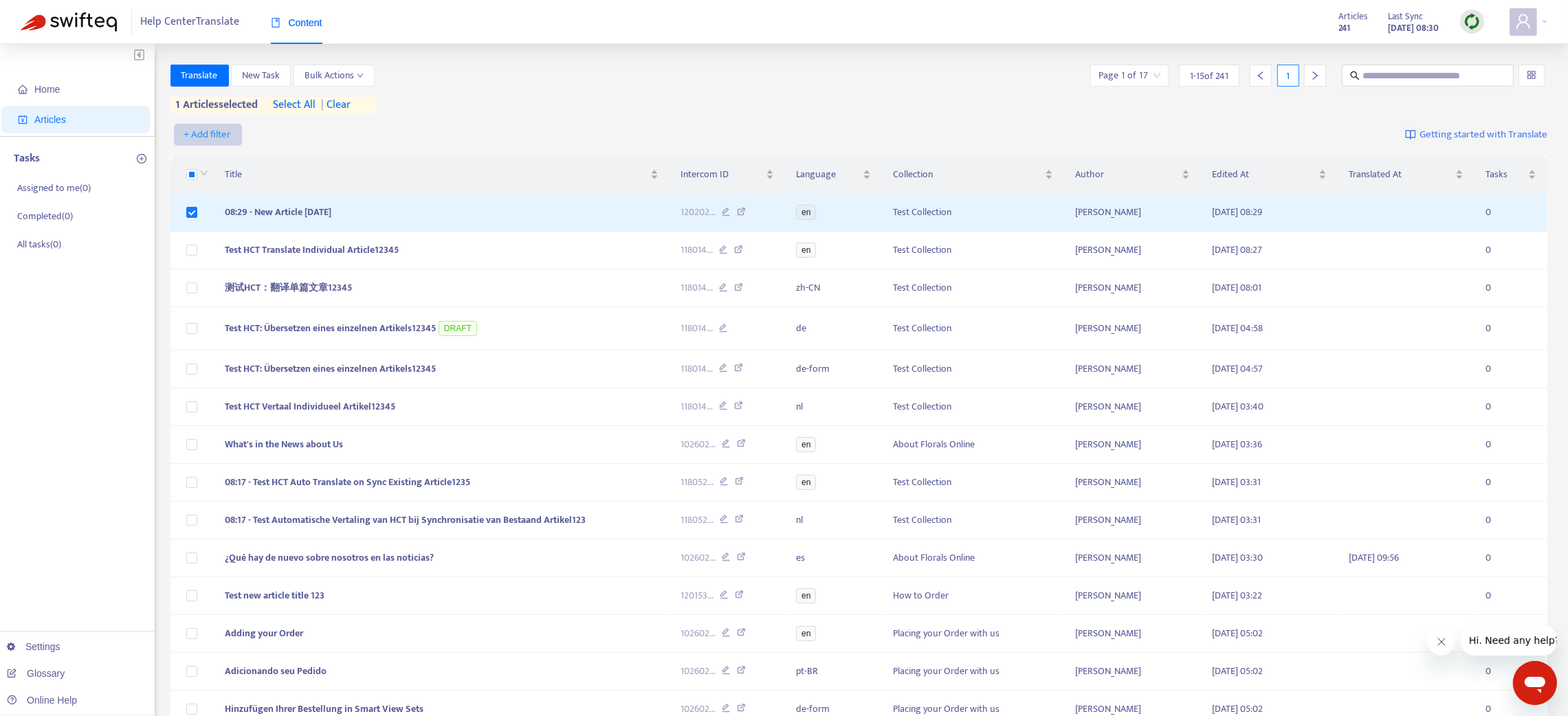
click at [227, 127] on span "+ Add filter" at bounding box center [208, 134] width 47 height 17
click at [228, 183] on span "Not translated to" at bounding box center [227, 183] width 86 height 15
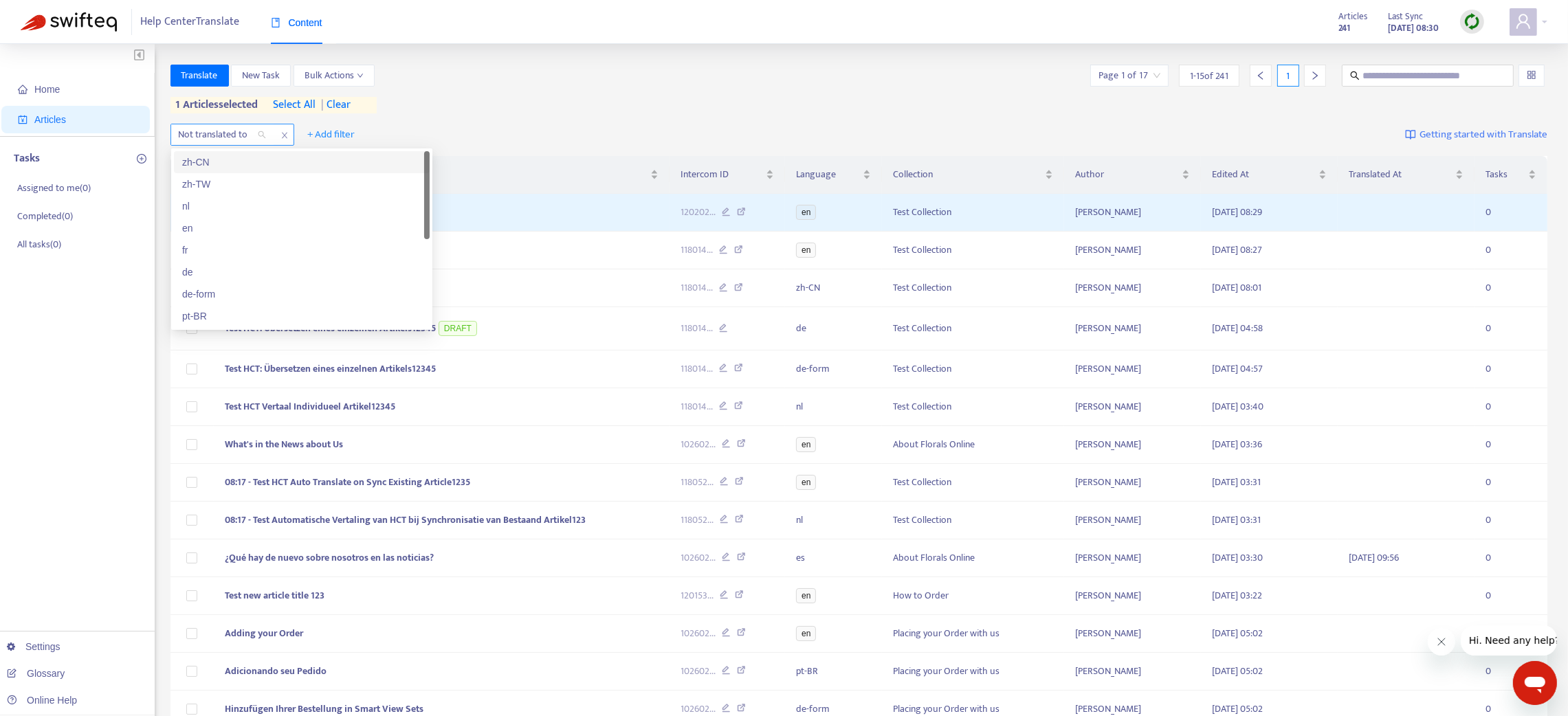
click at [240, 135] on div at bounding box center [215, 134] width 83 height 17
click at [209, 246] on div "fr" at bounding box center [301, 249] width 239 height 15
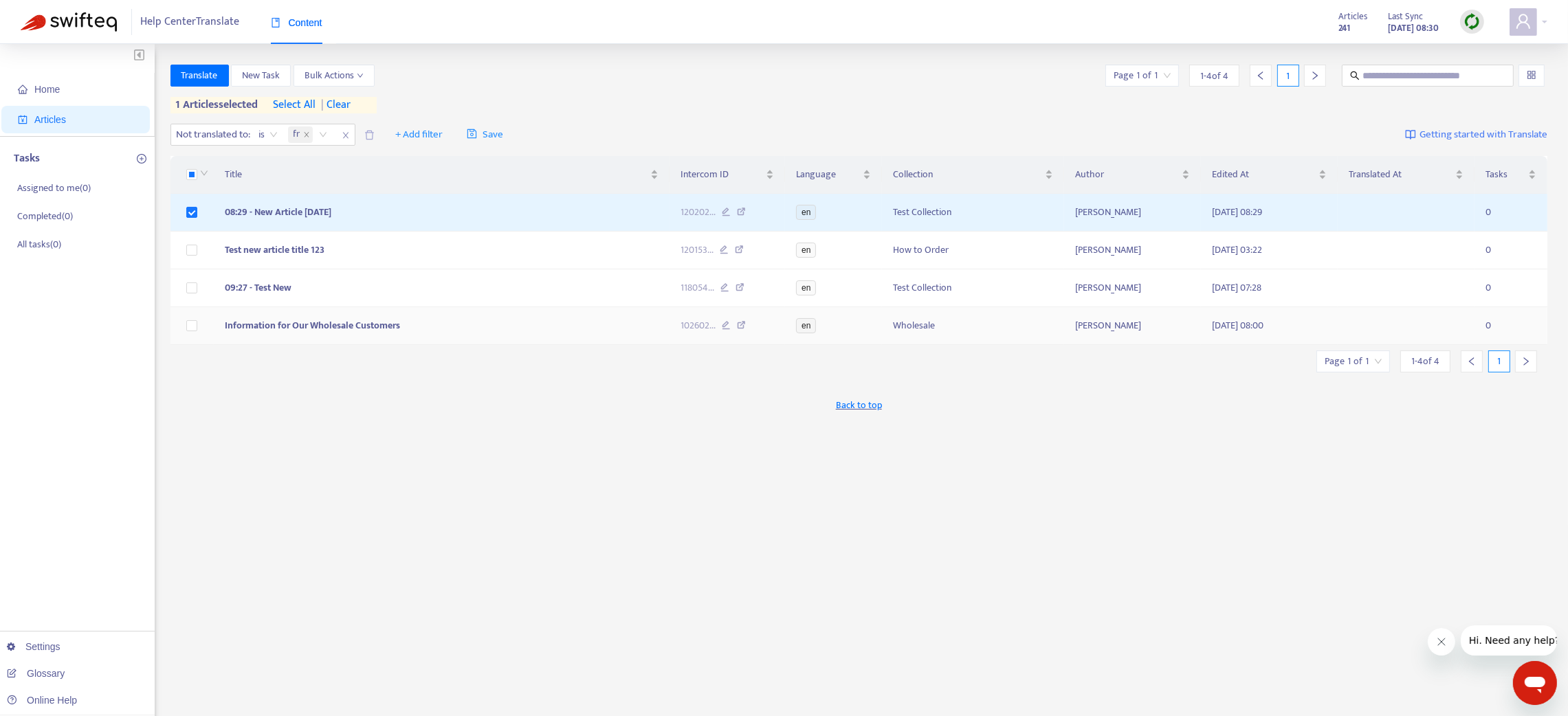
drag, startPoint x: 465, startPoint y: 435, endPoint x: 333, endPoint y: 321, distance: 174.4
click at [460, 427] on div "Translate New Task Bulk Actions Page 1 of 1 1 - 4 of 4 1 1 articles selected se…" at bounding box center [859, 467] width 1377 height 804
click at [344, 138] on icon "close" at bounding box center [345, 134] width 8 height 8
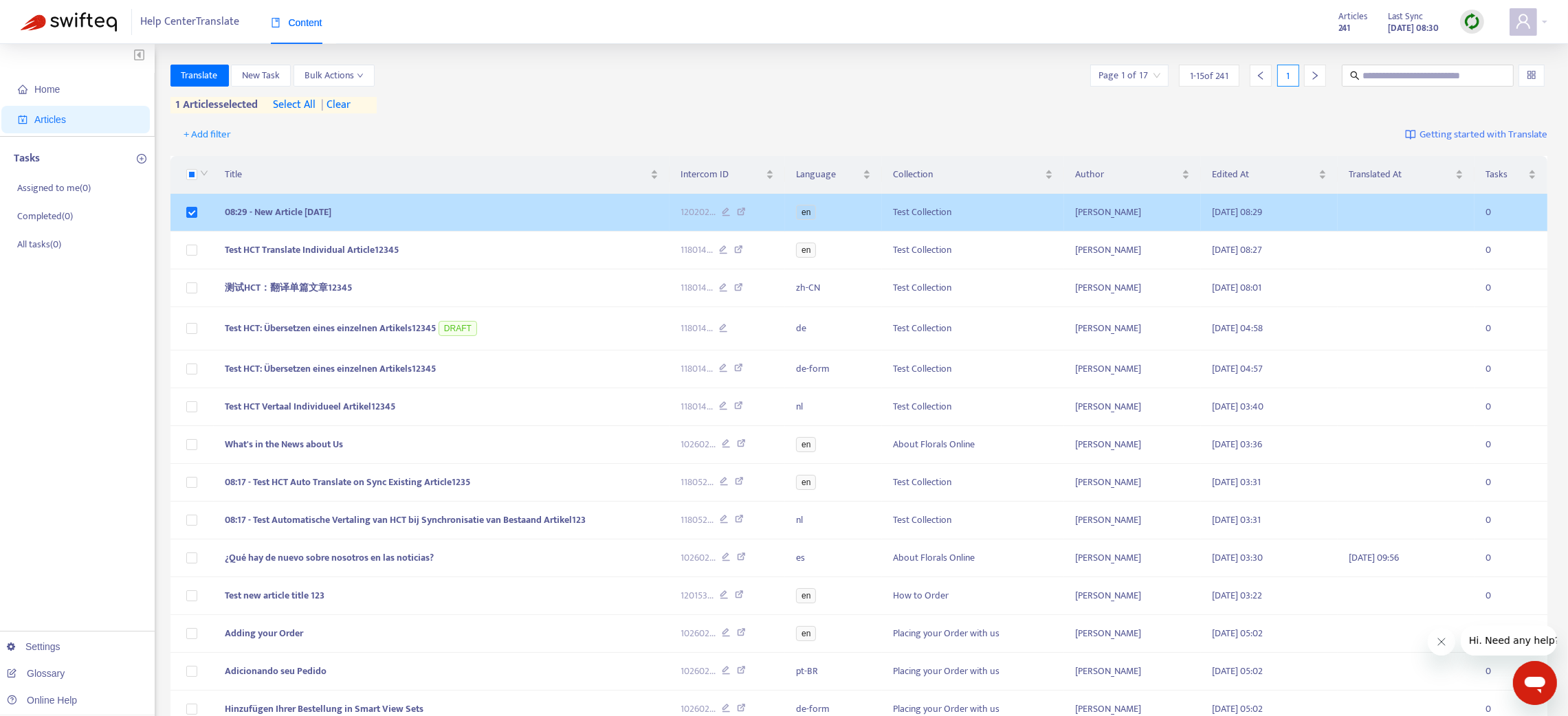
click at [519, 218] on td "08:29 - New Article 15 August" at bounding box center [441, 213] width 455 height 37
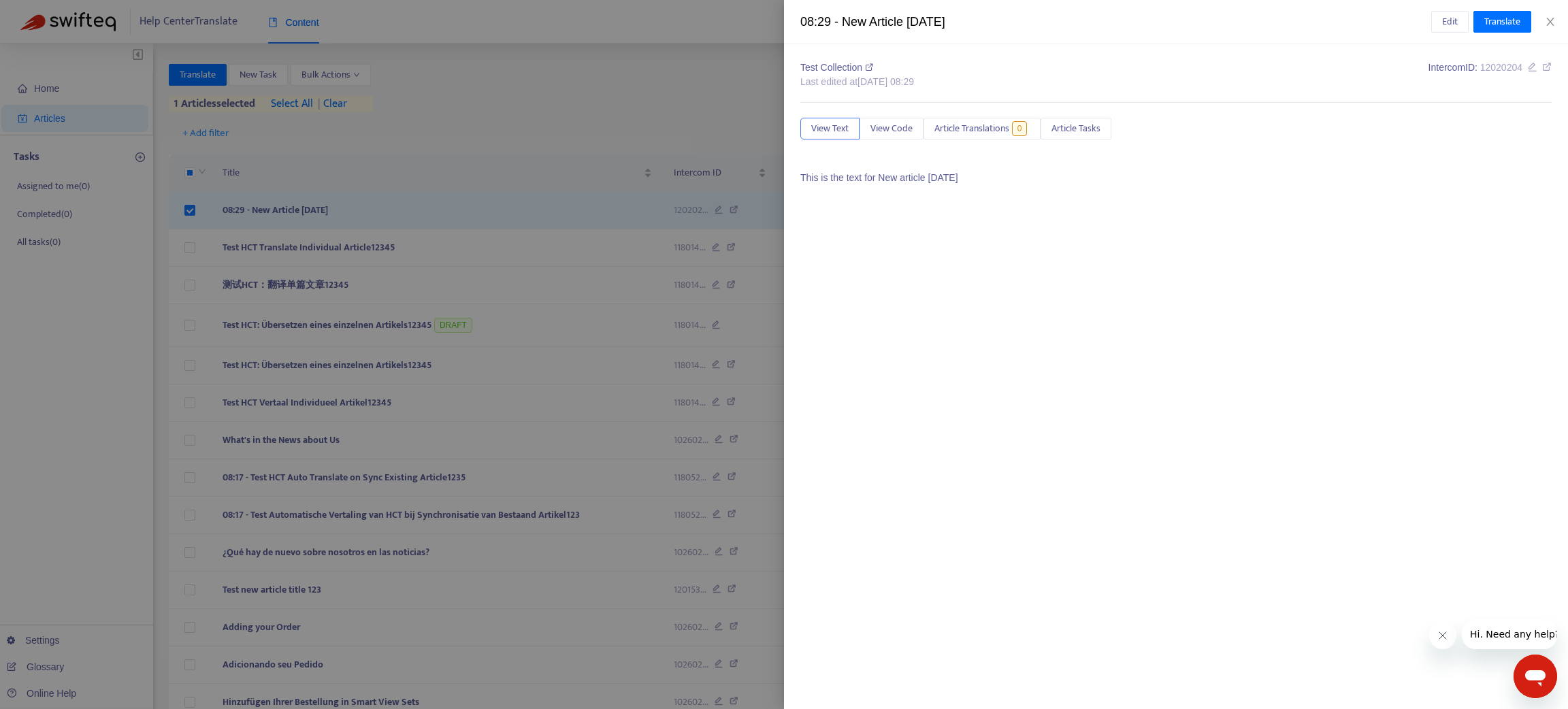
click at [207, 76] on div at bounding box center [784, 354] width 1568 height 709
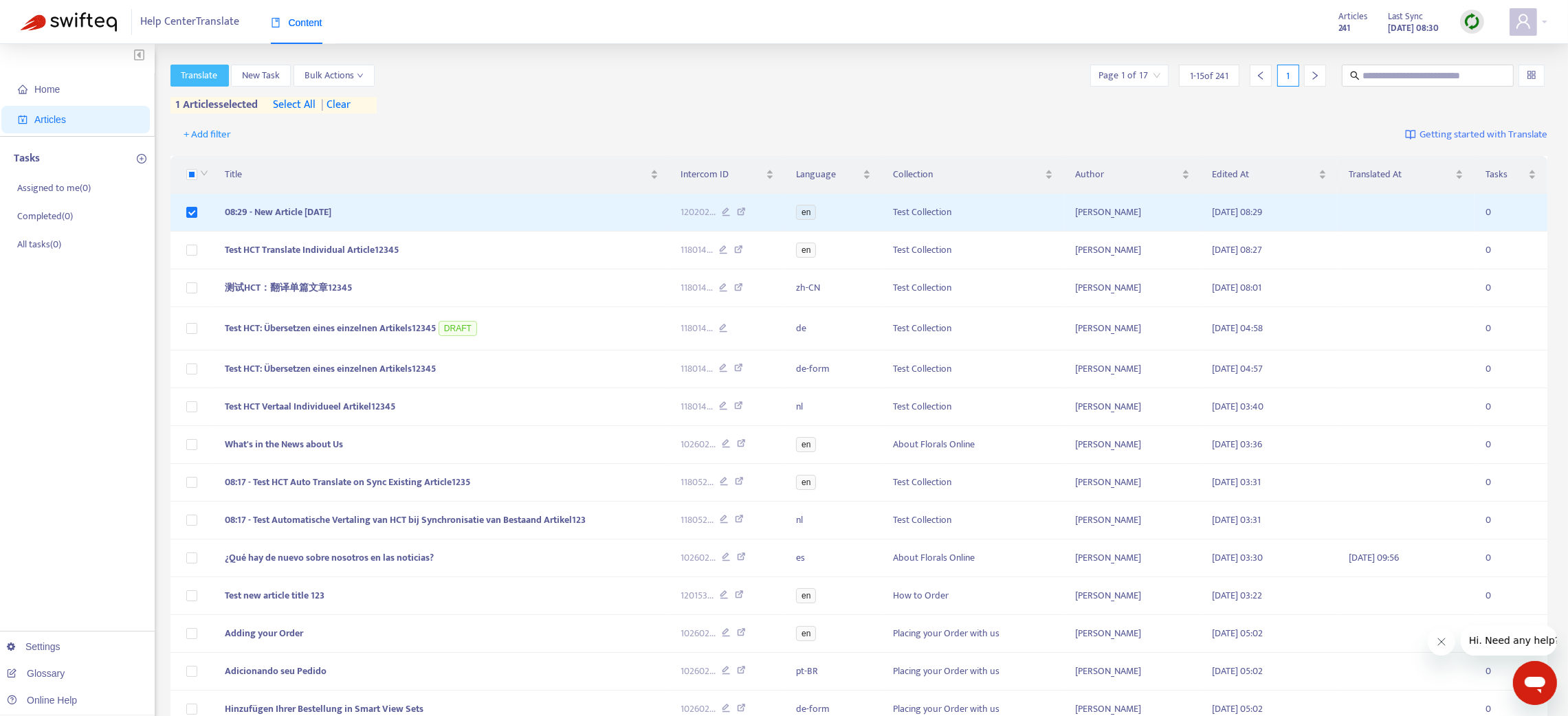
click at [209, 77] on span "Translate" at bounding box center [200, 75] width 37 height 15
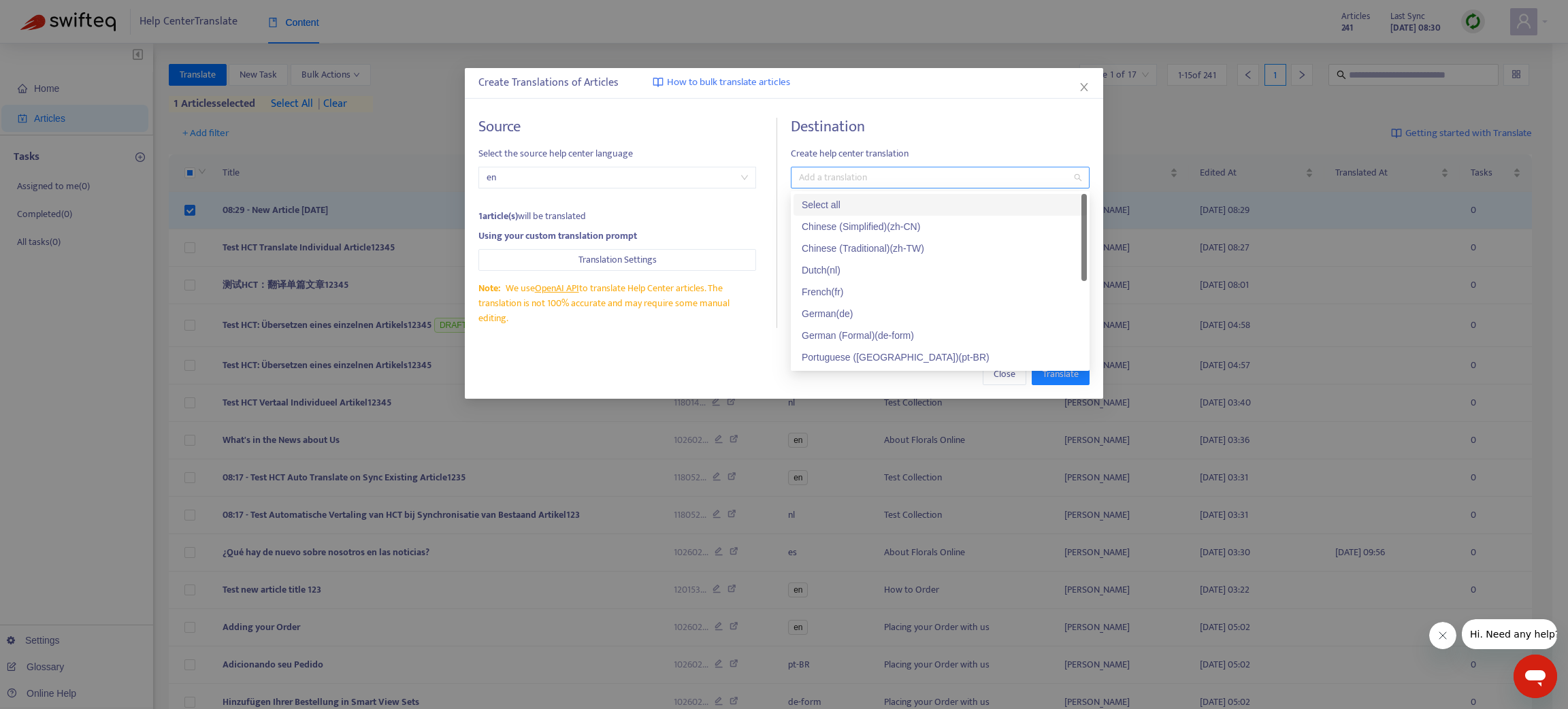
click at [836, 169] on div at bounding box center [934, 177] width 279 height 17
click at [832, 288] on div "French ( fr )" at bounding box center [941, 291] width 277 height 15
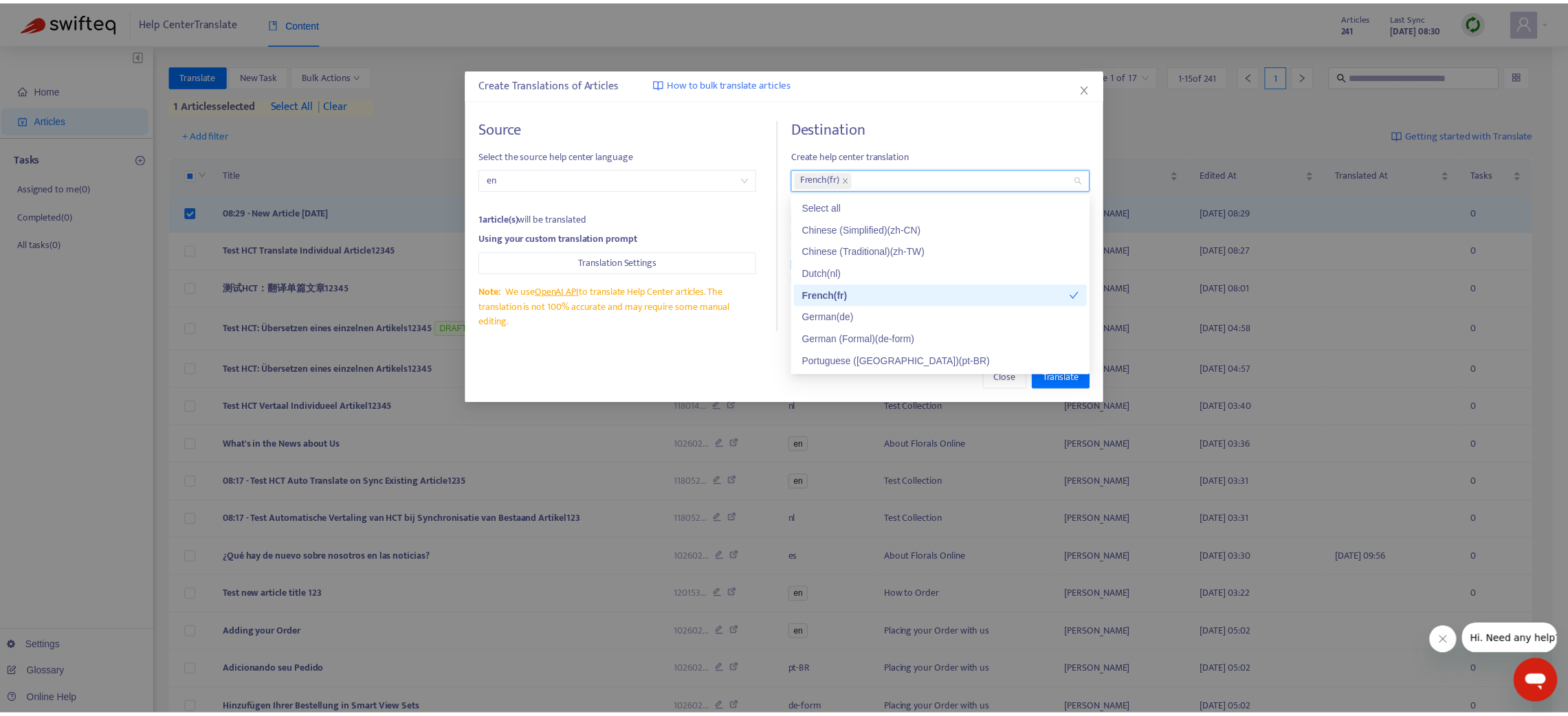
scroll to position [65, 0]
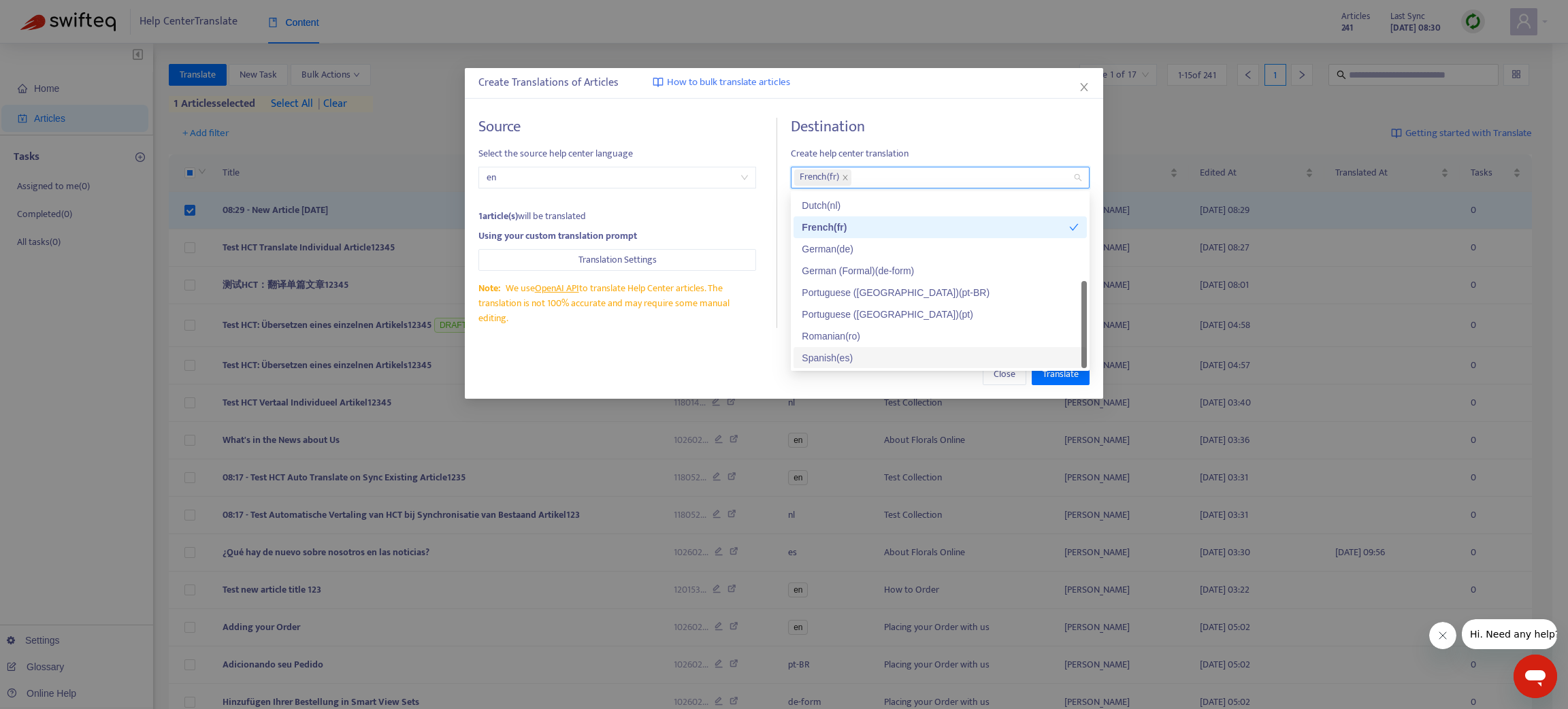
click at [848, 351] on div "Spanish ( es )" at bounding box center [941, 357] width 277 height 15
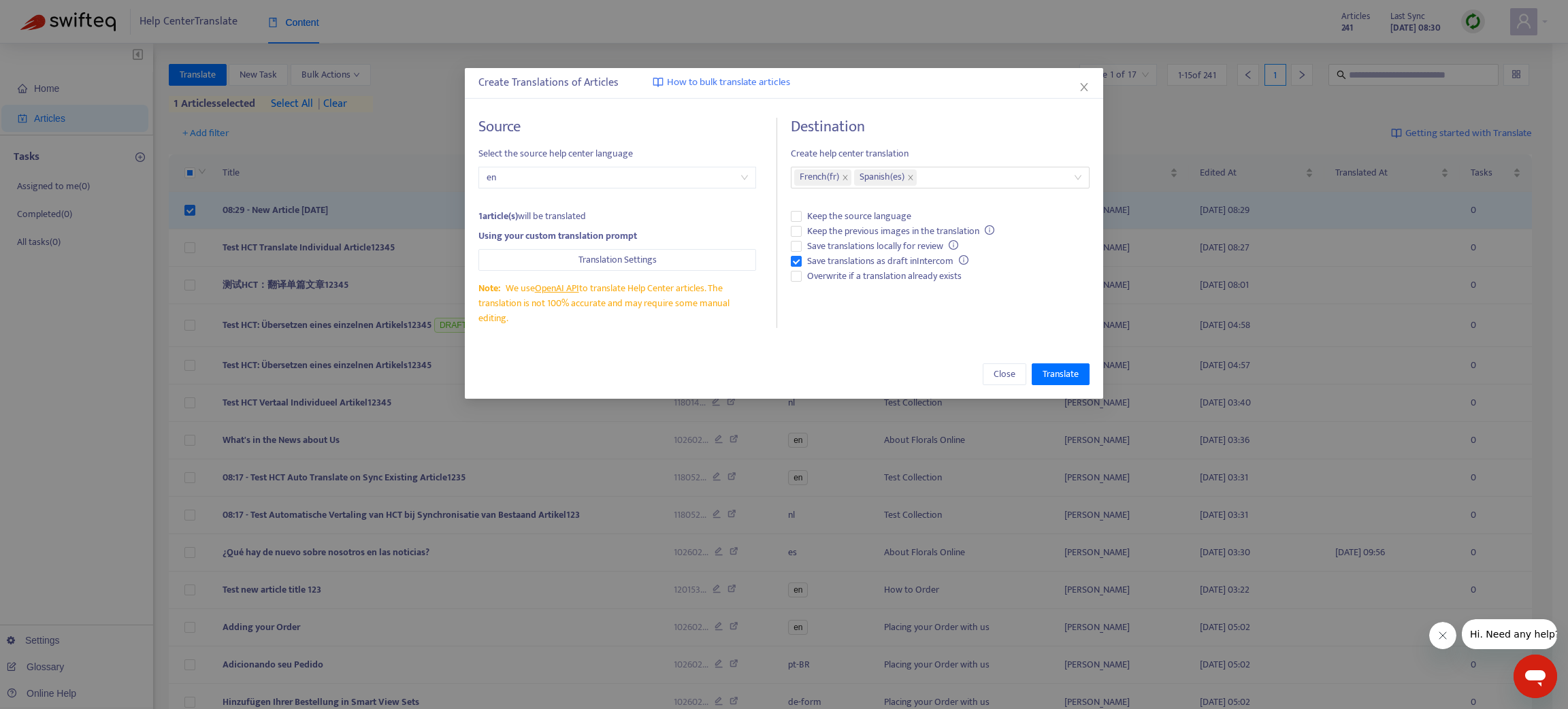
click at [955, 385] on div "Close Translate" at bounding box center [784, 375] width 639 height 49
click at [1071, 374] on span "Translate" at bounding box center [1061, 374] width 36 height 15
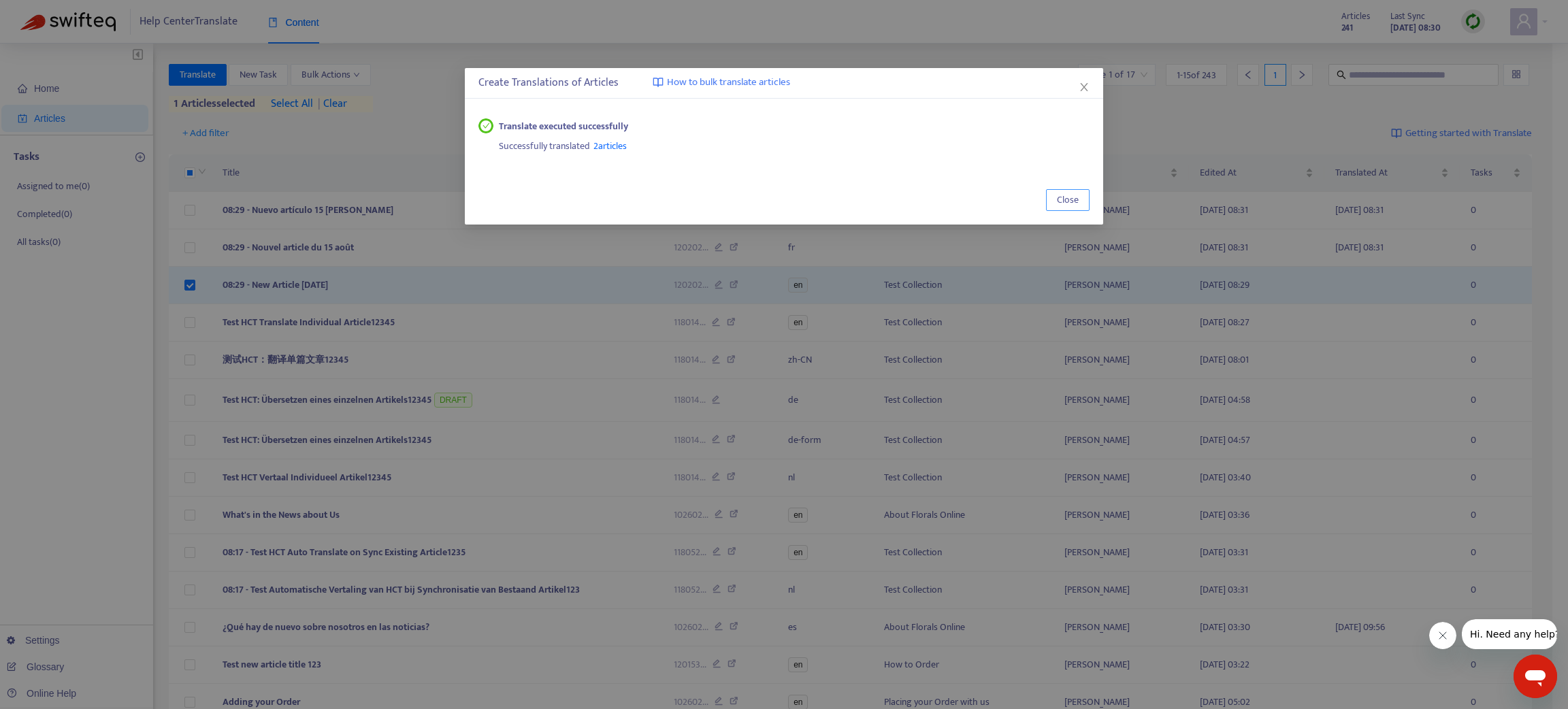
click at [1075, 196] on span "Close" at bounding box center [1068, 199] width 22 height 15
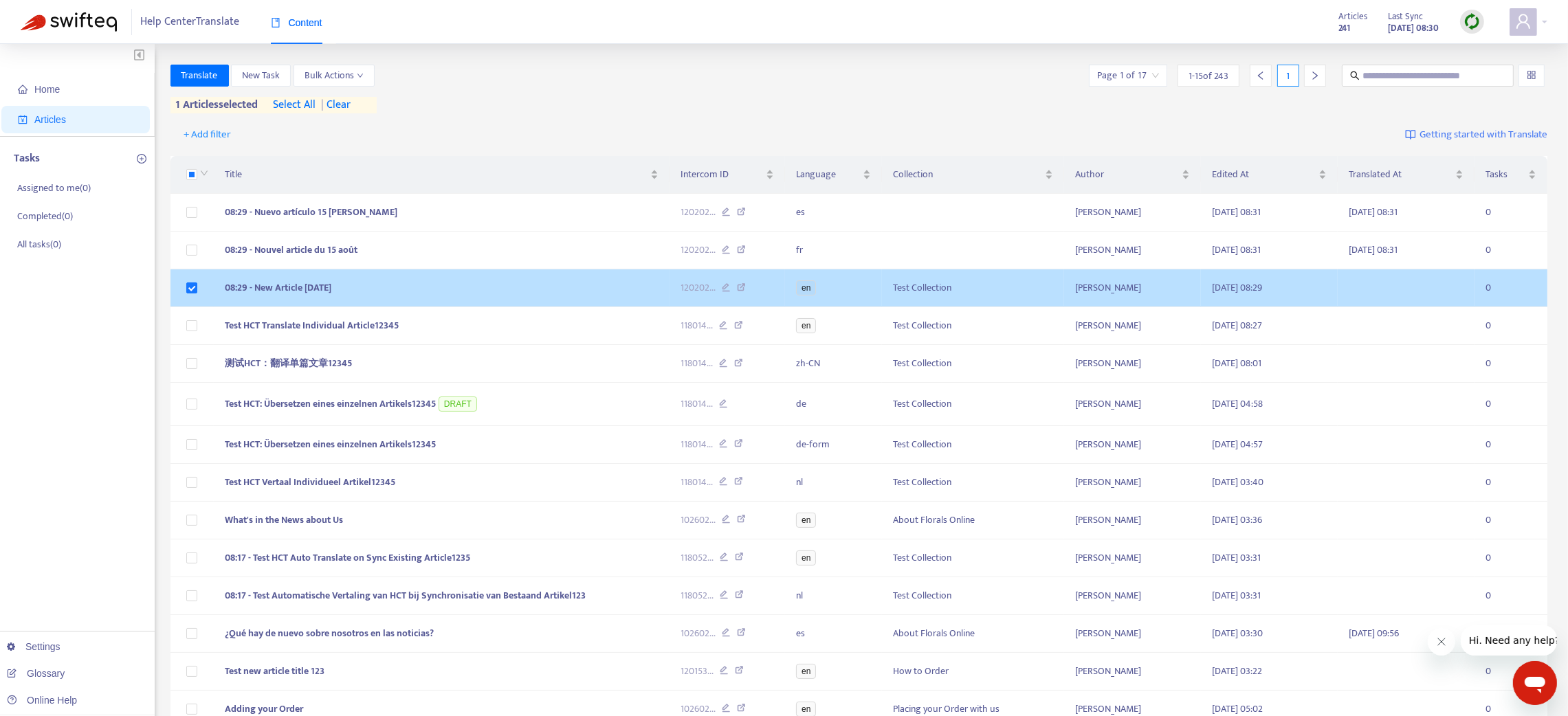
click at [411, 287] on td "08:29 - New Article 15 August" at bounding box center [441, 288] width 455 height 37
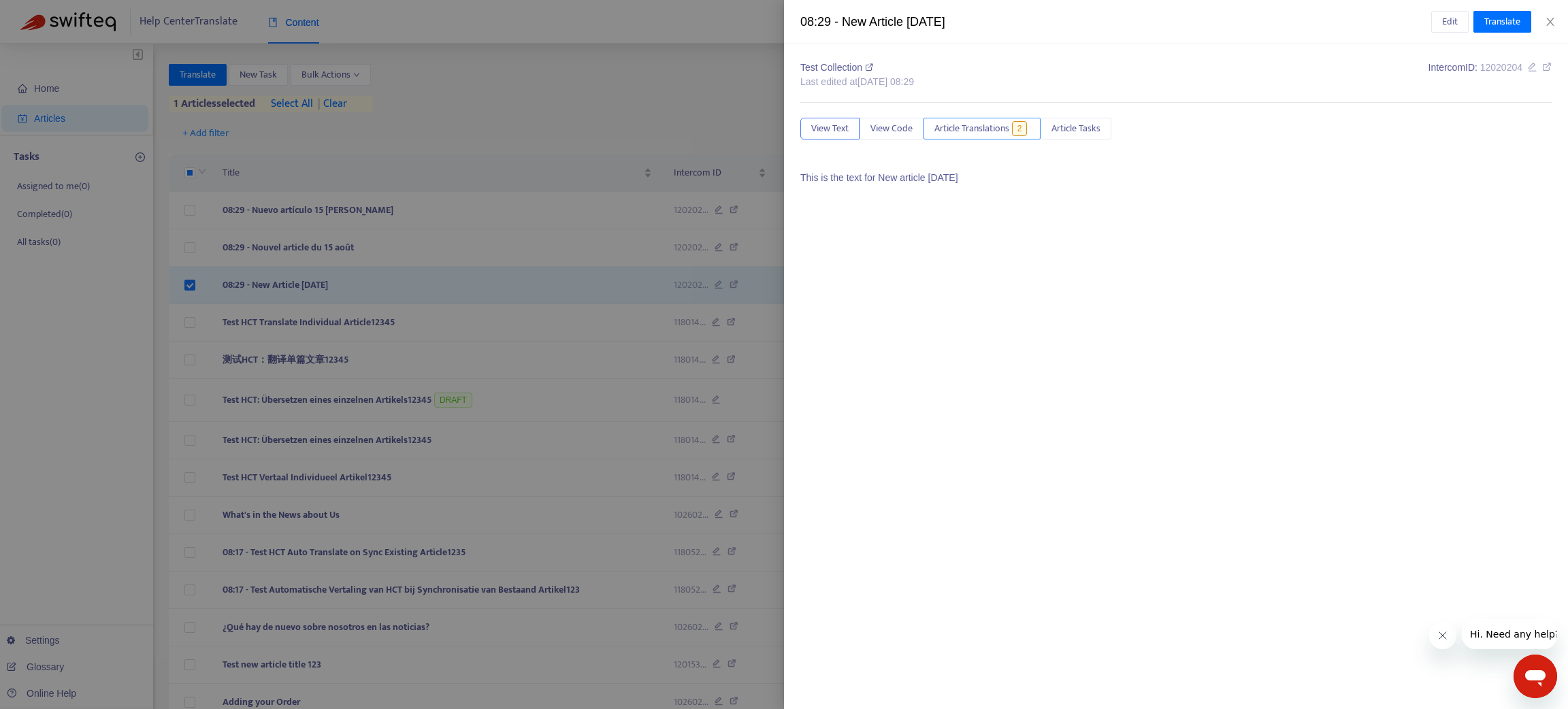
click at [944, 136] on span "Article Translations" at bounding box center [972, 128] width 75 height 15
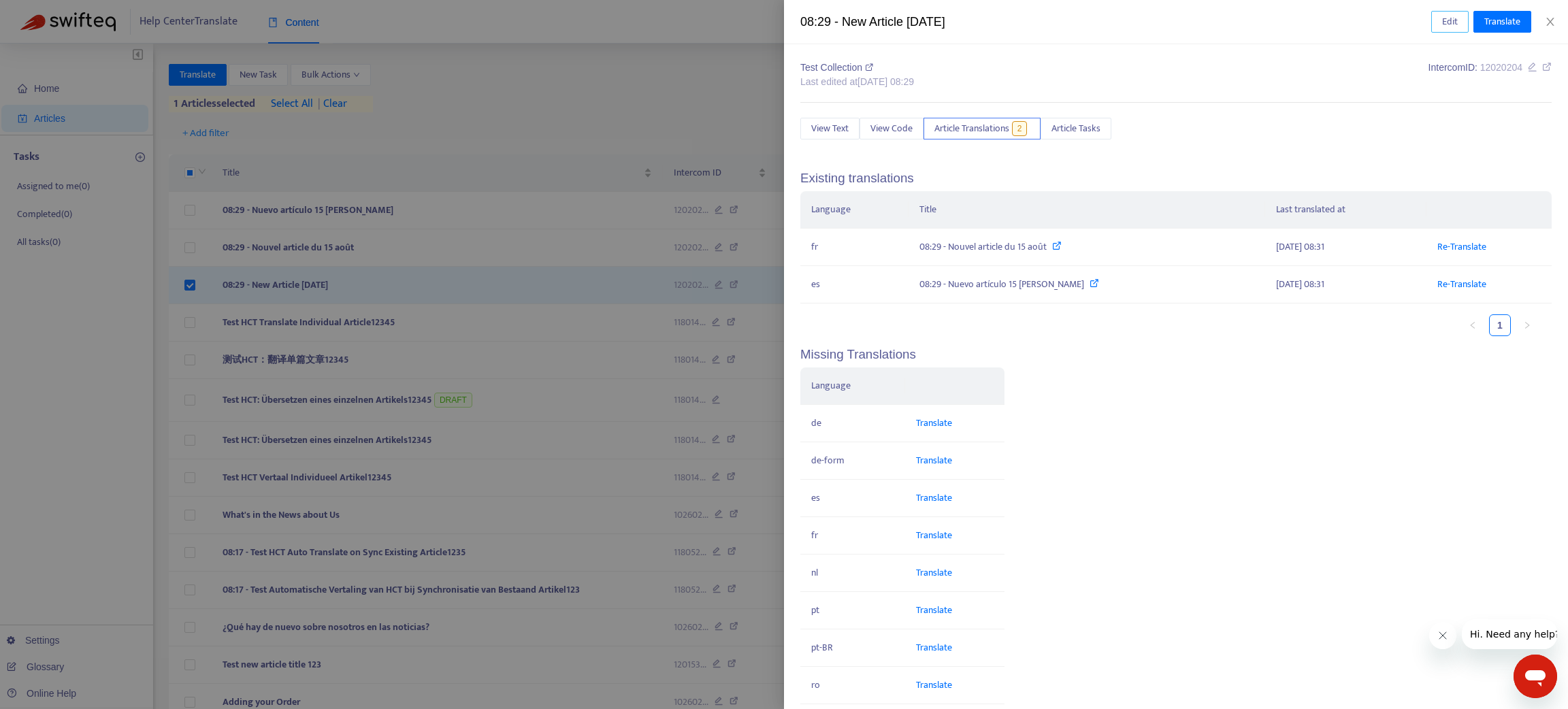
click at [1448, 19] on span "Edit" at bounding box center [1451, 21] width 16 height 15
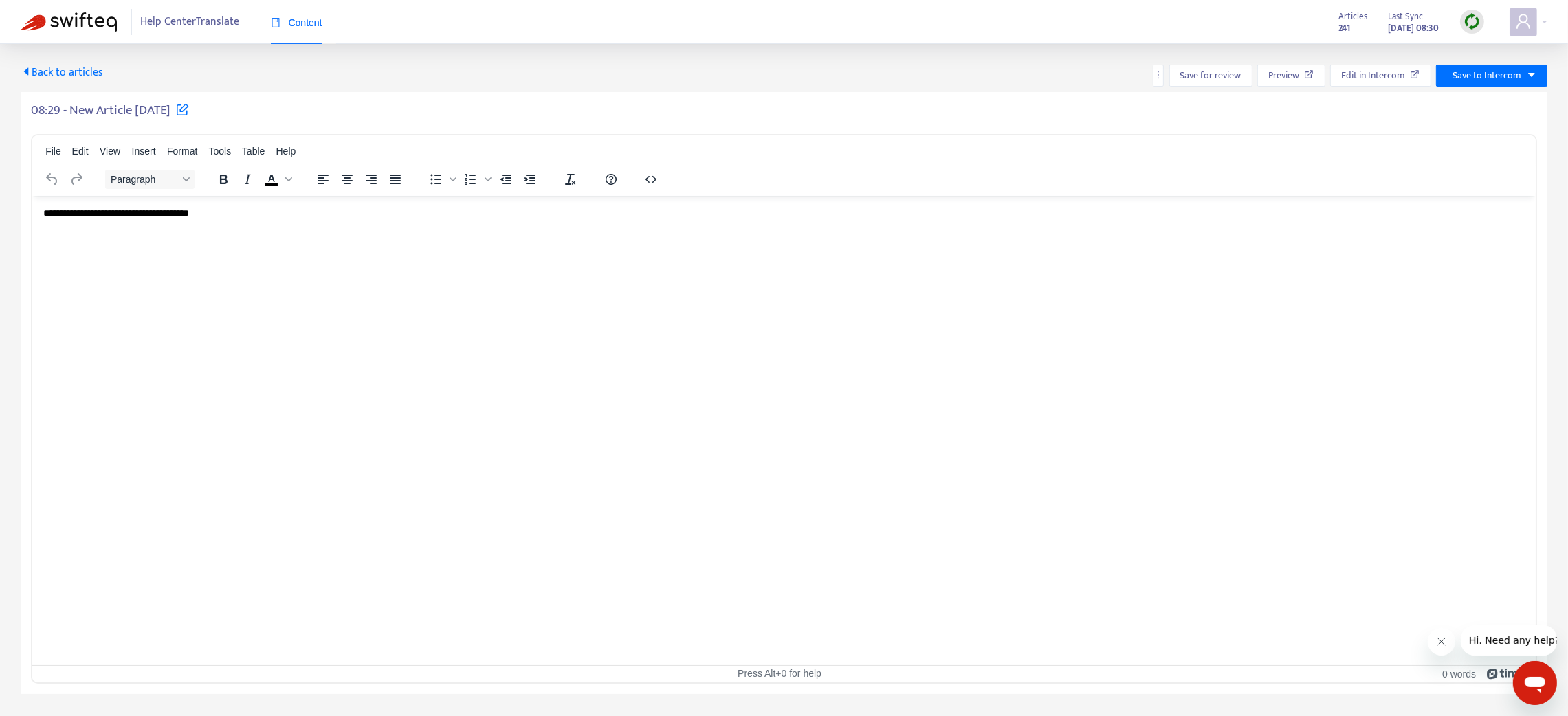
drag, startPoint x: 328, startPoint y: 209, endPoint x: 323, endPoint y: 221, distance: 13.0
click at [326, 215] on p "**********" at bounding box center [785, 212] width 1482 height 13
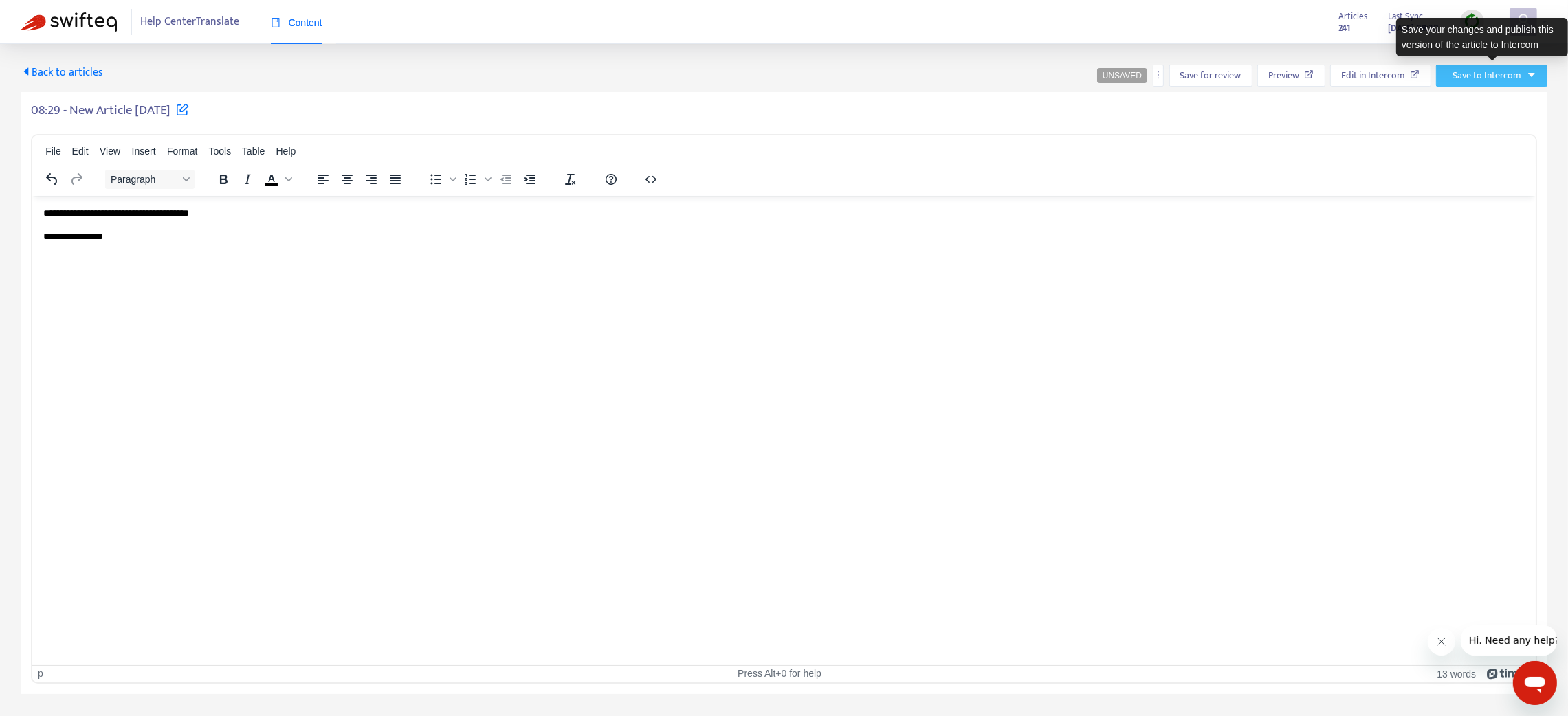
click at [1507, 74] on span "Save to Intercom" at bounding box center [1486, 75] width 69 height 15
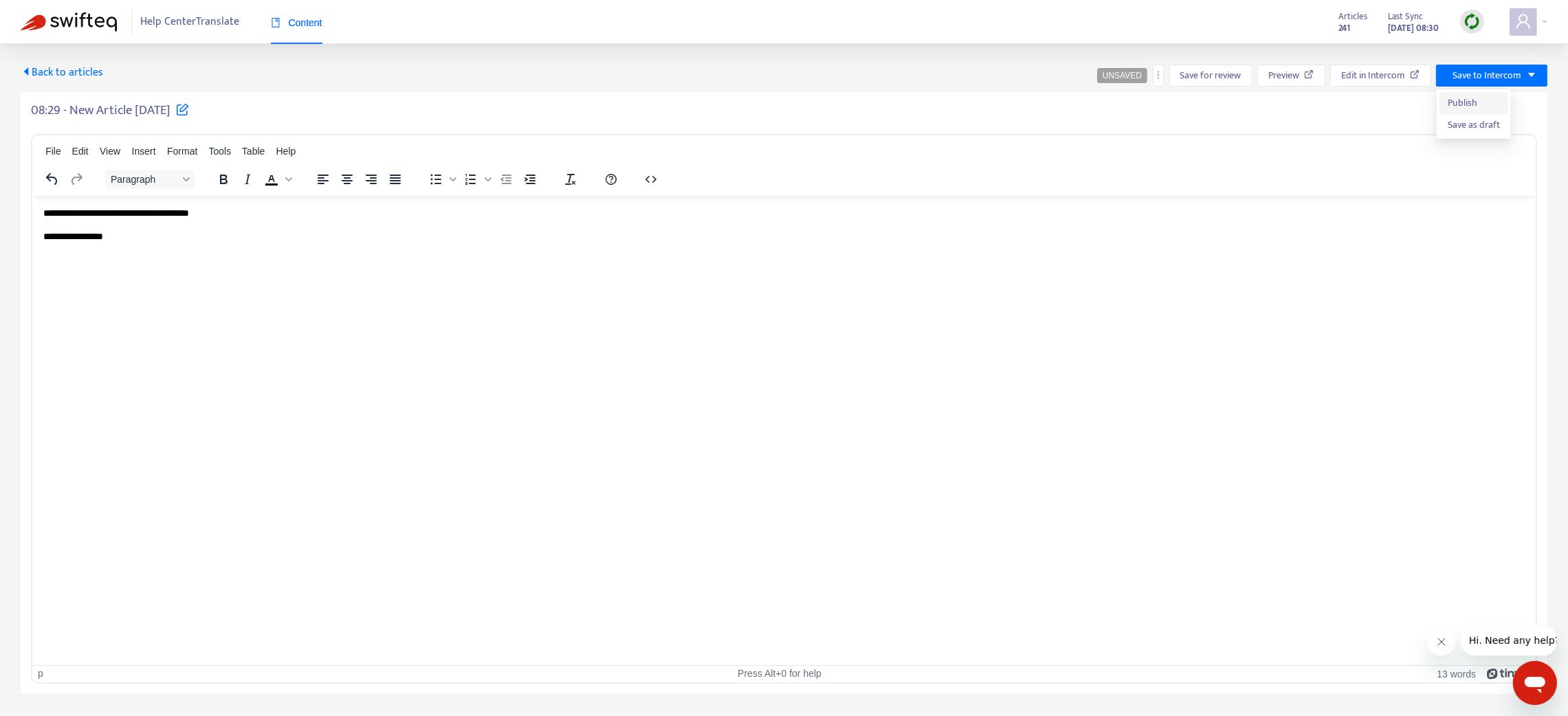
click at [1465, 101] on span "Publish" at bounding box center [1474, 102] width 53 height 15
click at [69, 74] on span "Back to articles" at bounding box center [61, 72] width 83 height 19
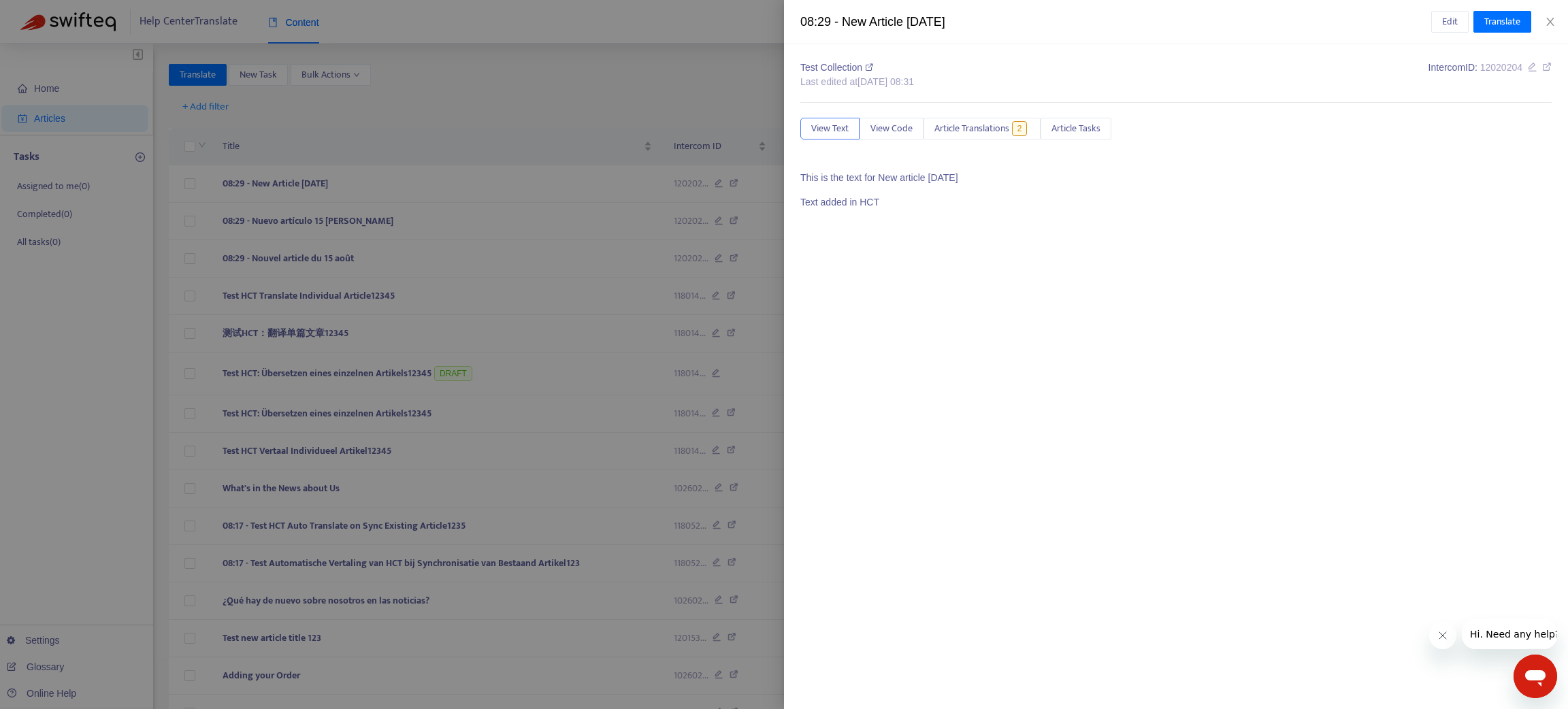
click at [521, 187] on div at bounding box center [784, 354] width 1568 height 709
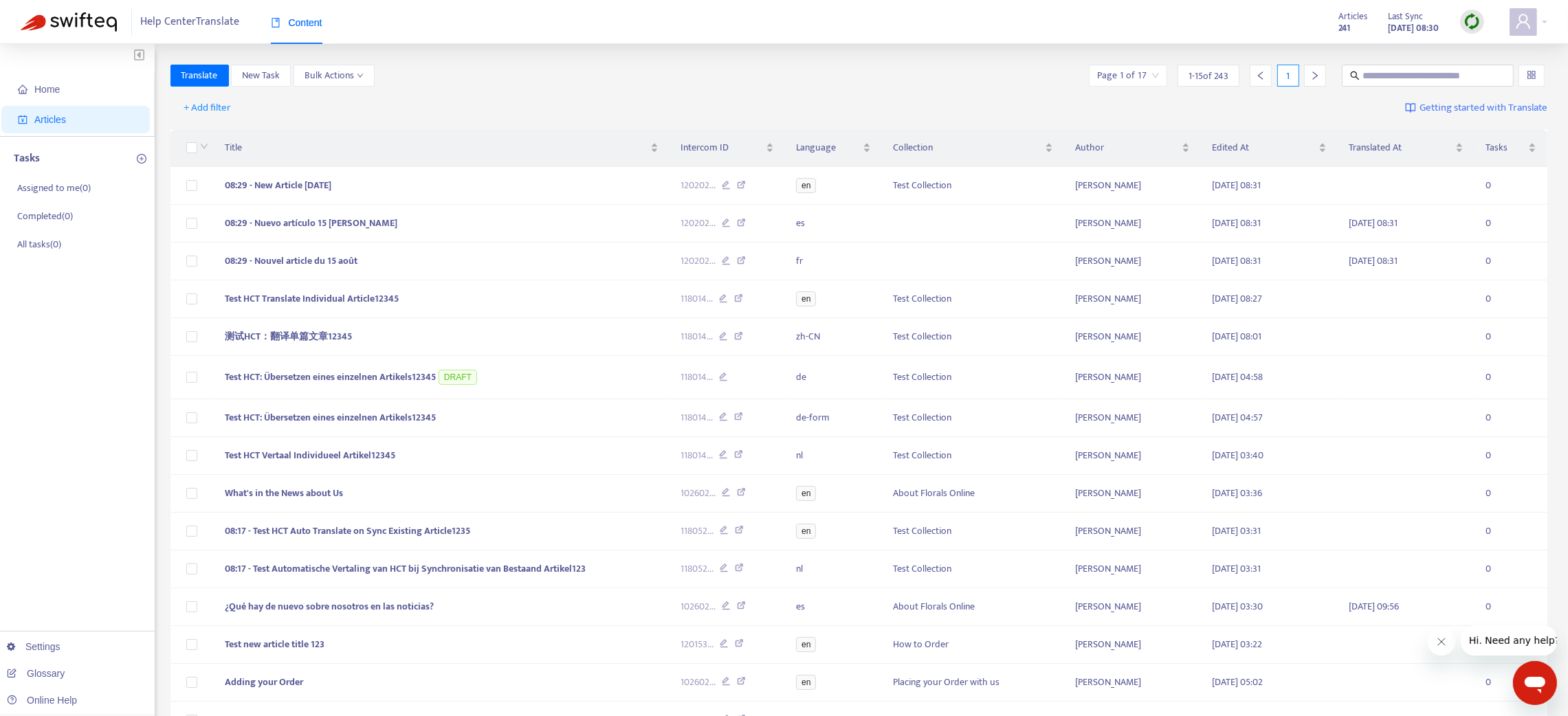
click at [526, 189] on td "08:29 - New Article 15 August" at bounding box center [441, 185] width 455 height 37
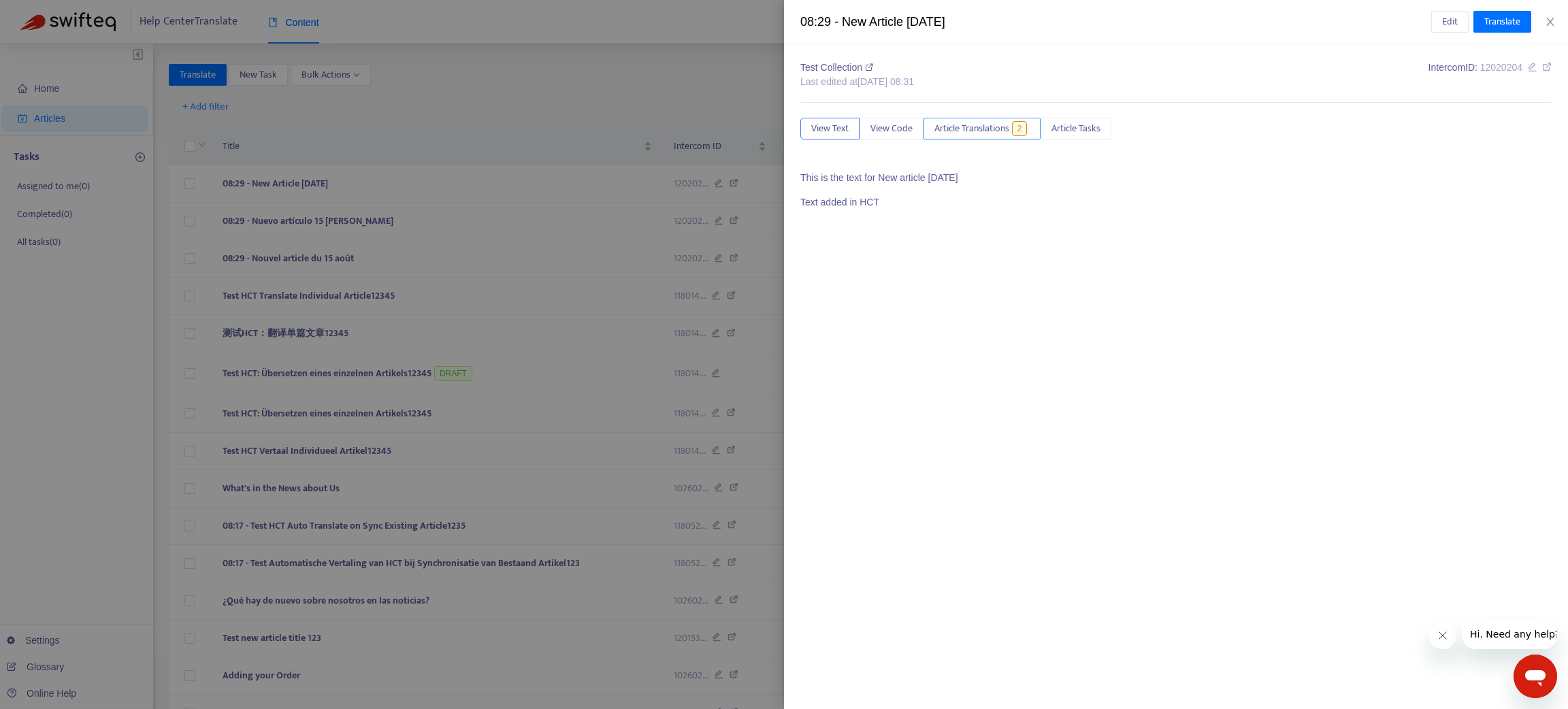
click at [949, 131] on span "Article Translations" at bounding box center [972, 128] width 75 height 15
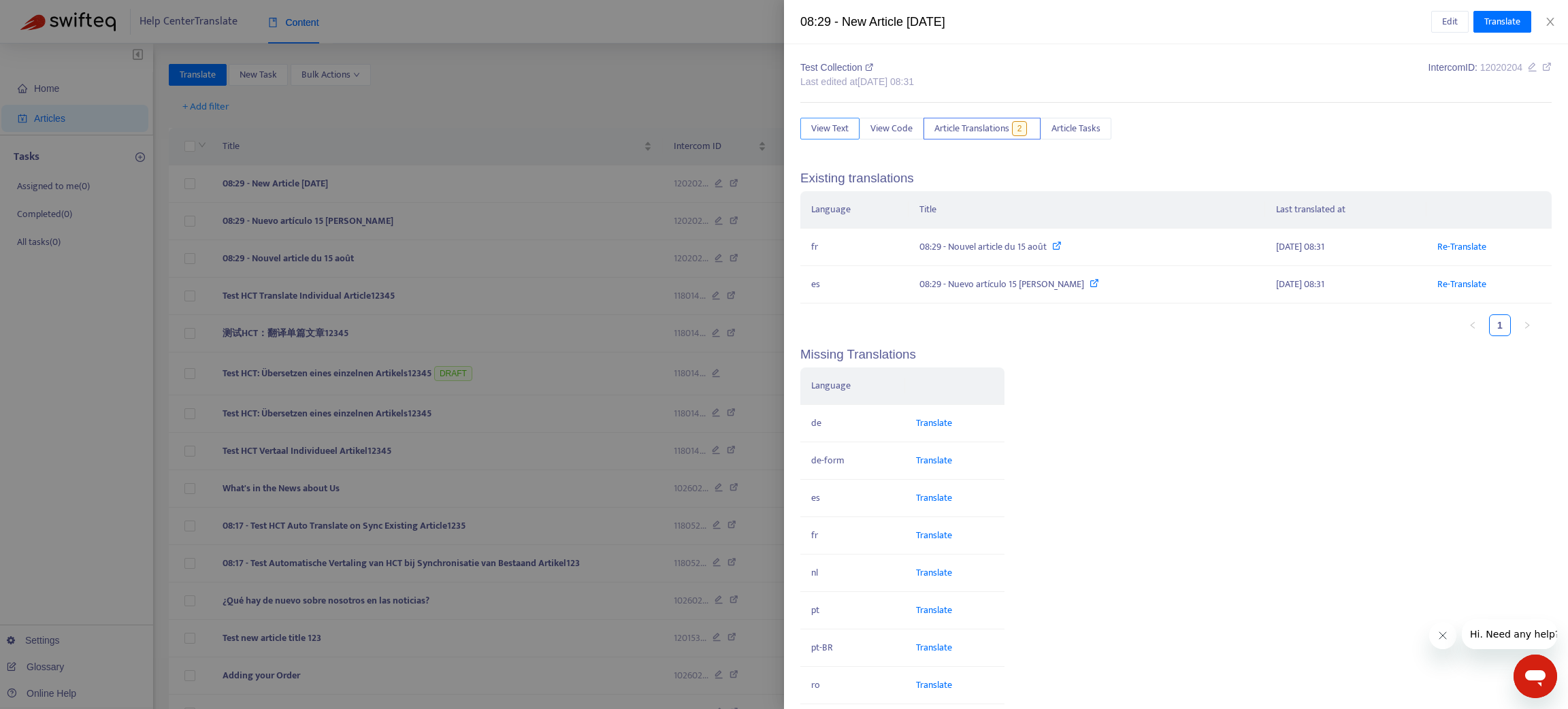
click at [828, 132] on span "View Text" at bounding box center [830, 128] width 37 height 15
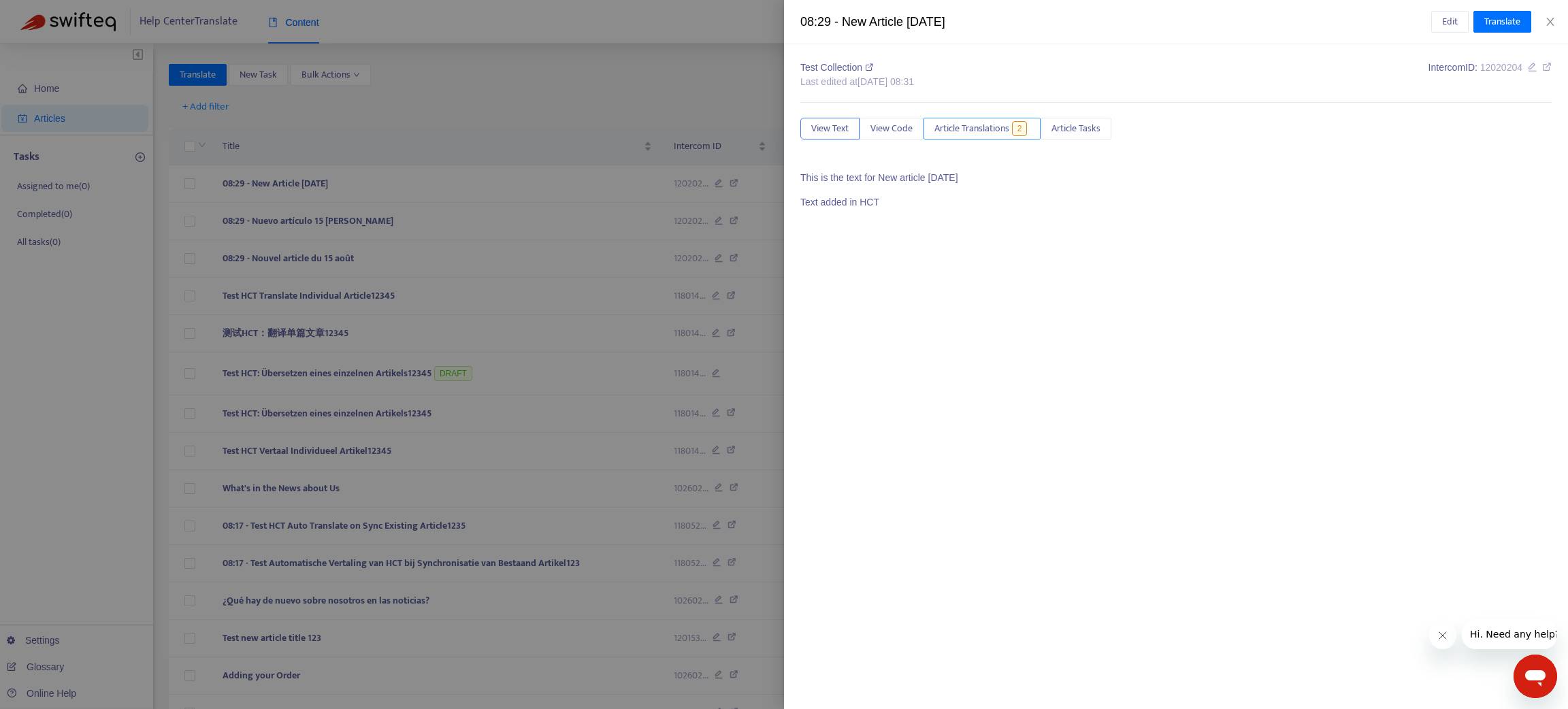
click at [986, 126] on span "Article Translations" at bounding box center [972, 128] width 75 height 15
